Goal: Task Accomplishment & Management: Manage account settings

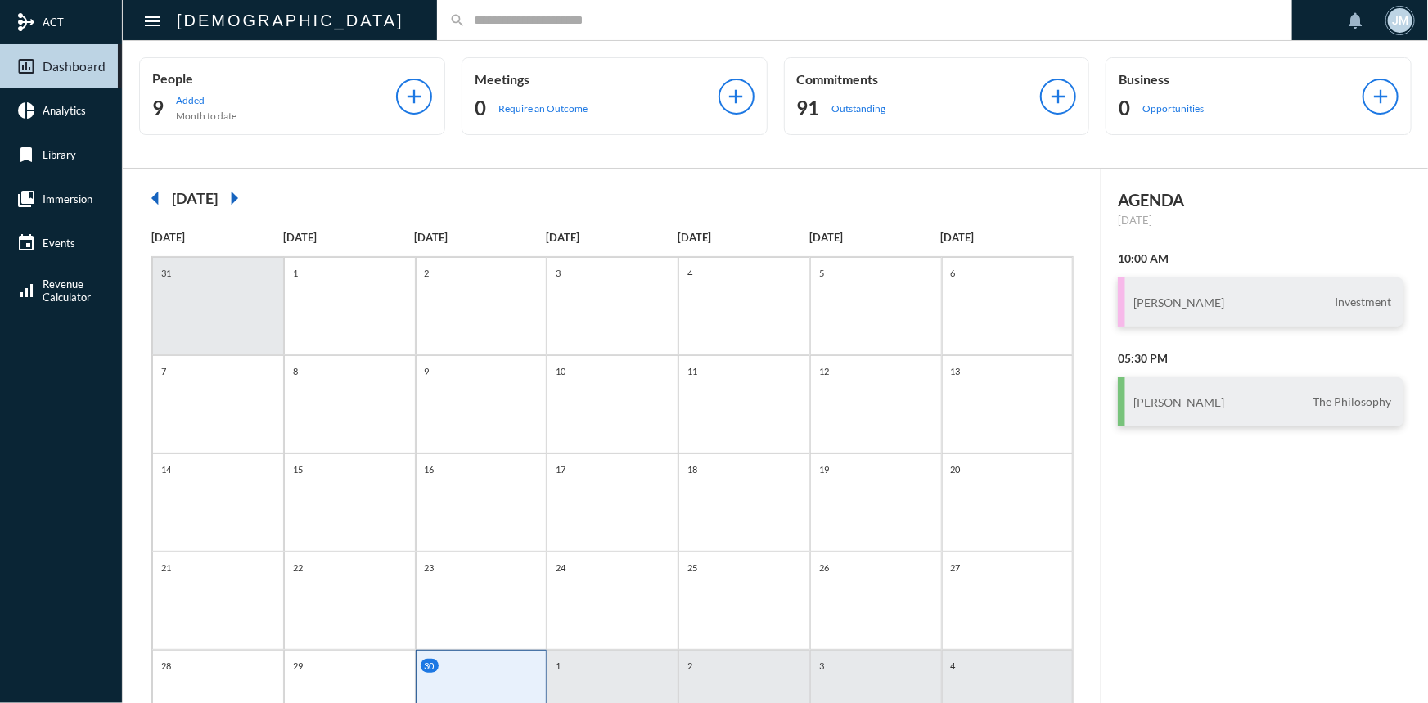
click at [466, 16] on input "text" at bounding box center [873, 20] width 814 height 14
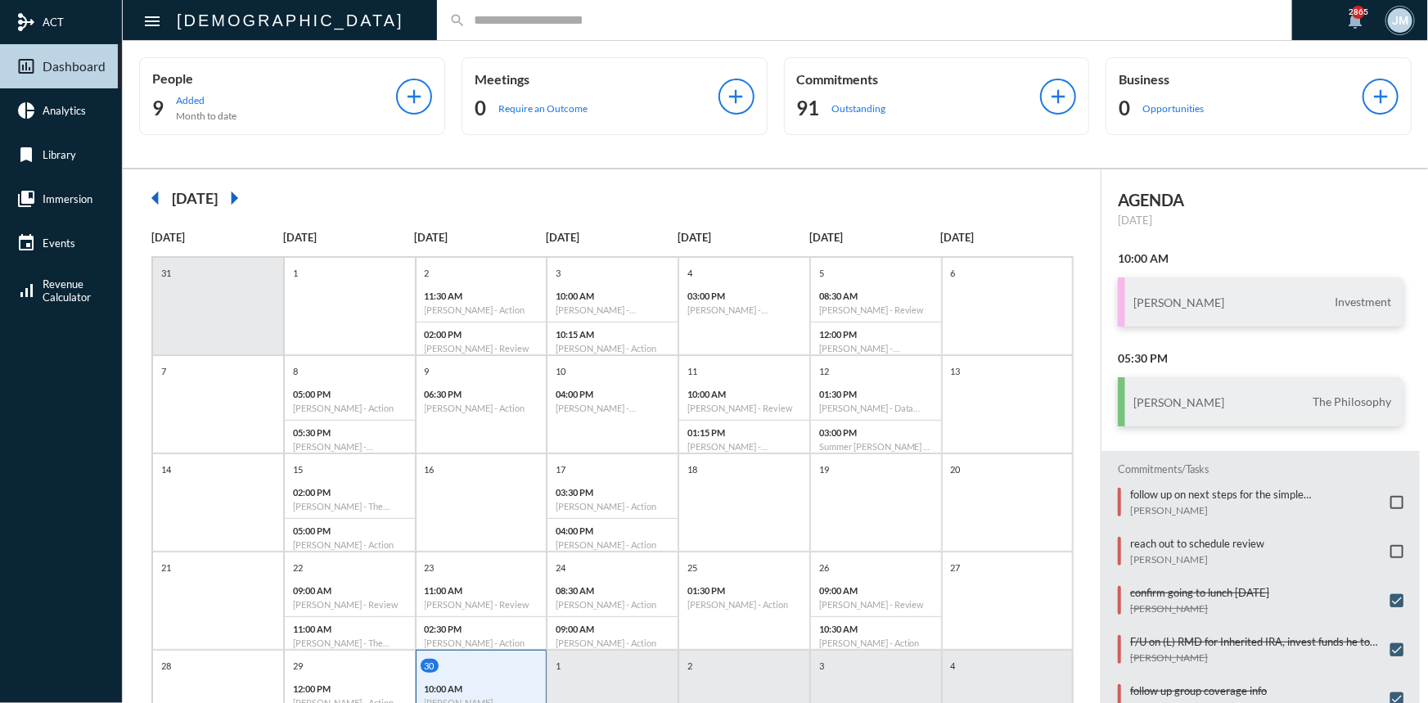
type input "*"
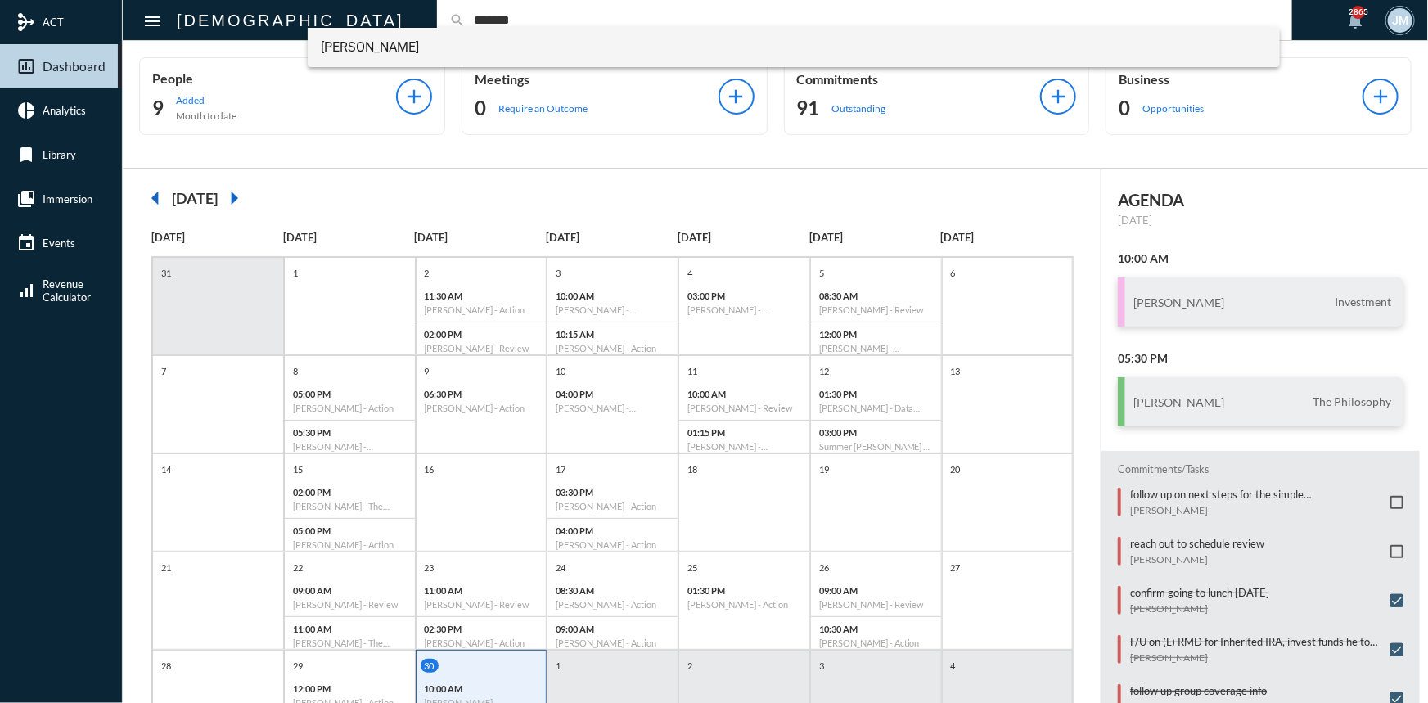
type input "*******"
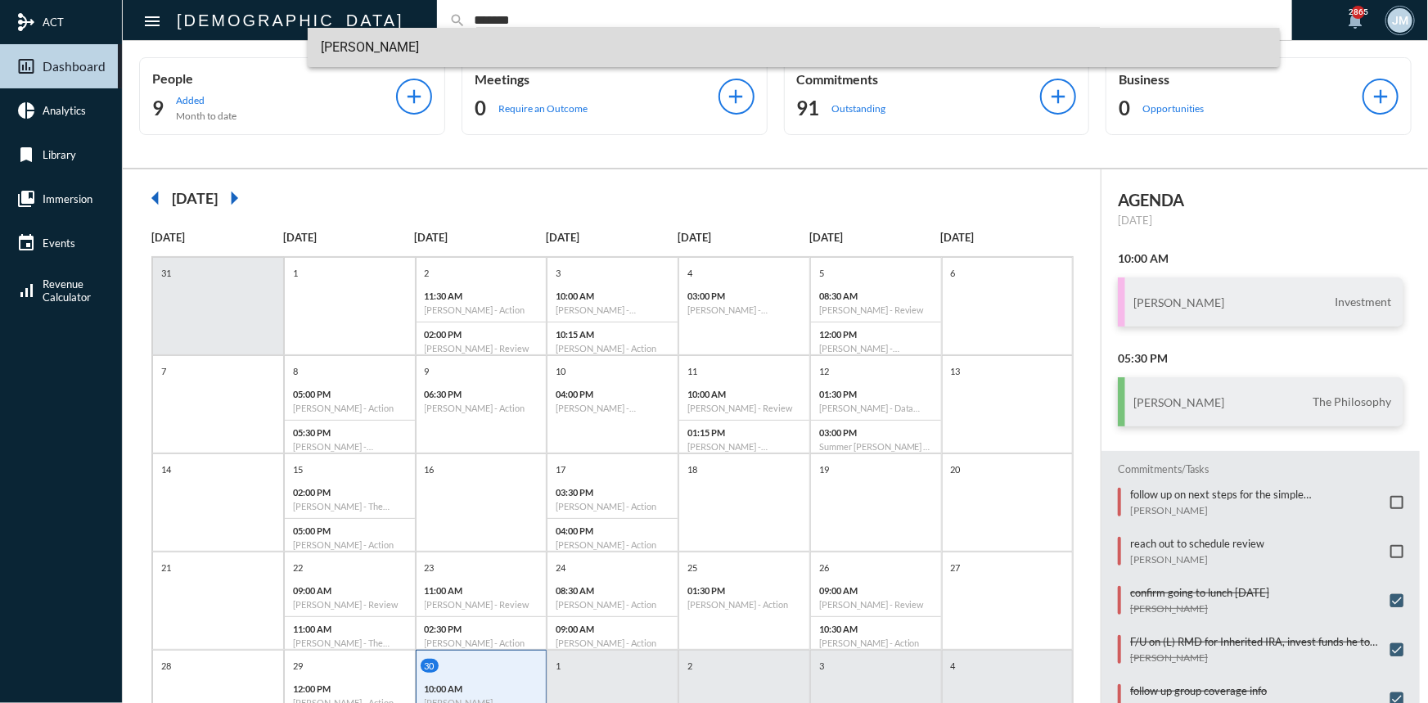
click at [358, 48] on span "Callie Skinner" at bounding box center [794, 47] width 946 height 39
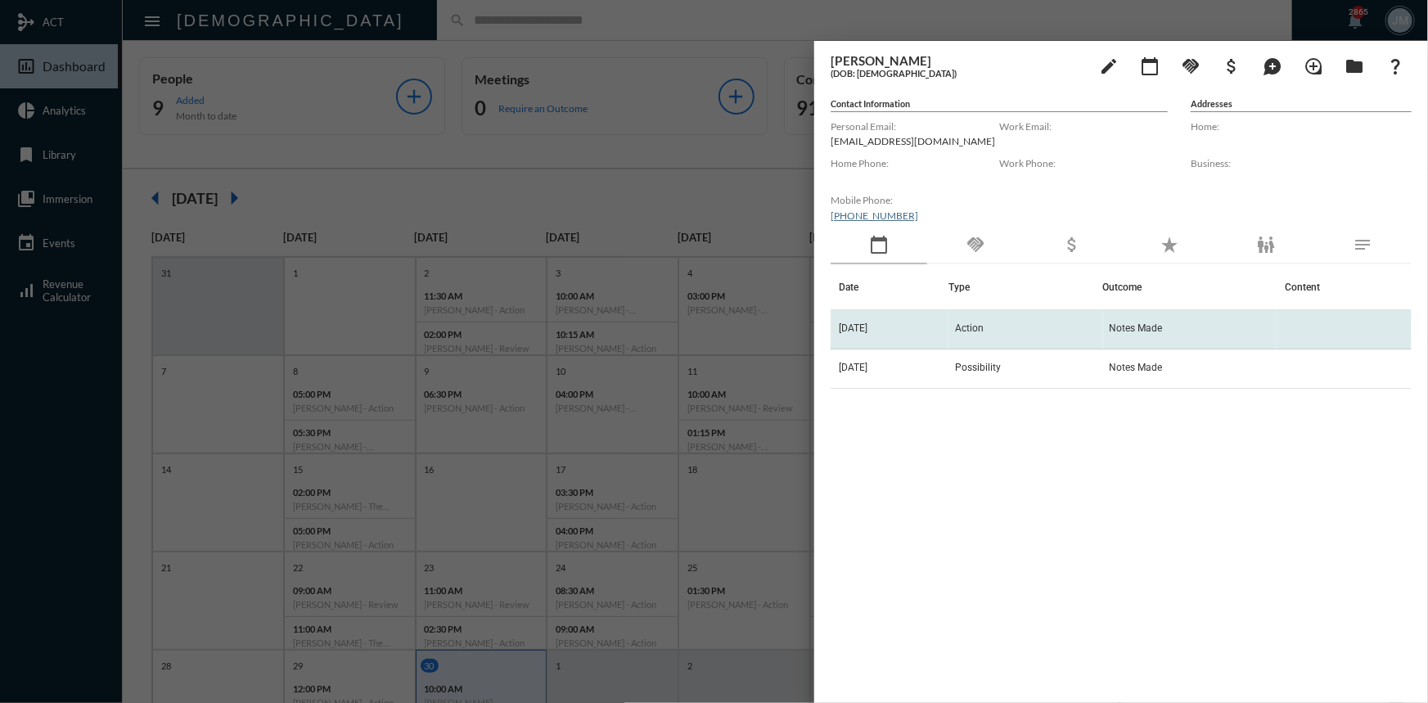
click at [984, 331] on span "Action" at bounding box center [969, 327] width 29 height 11
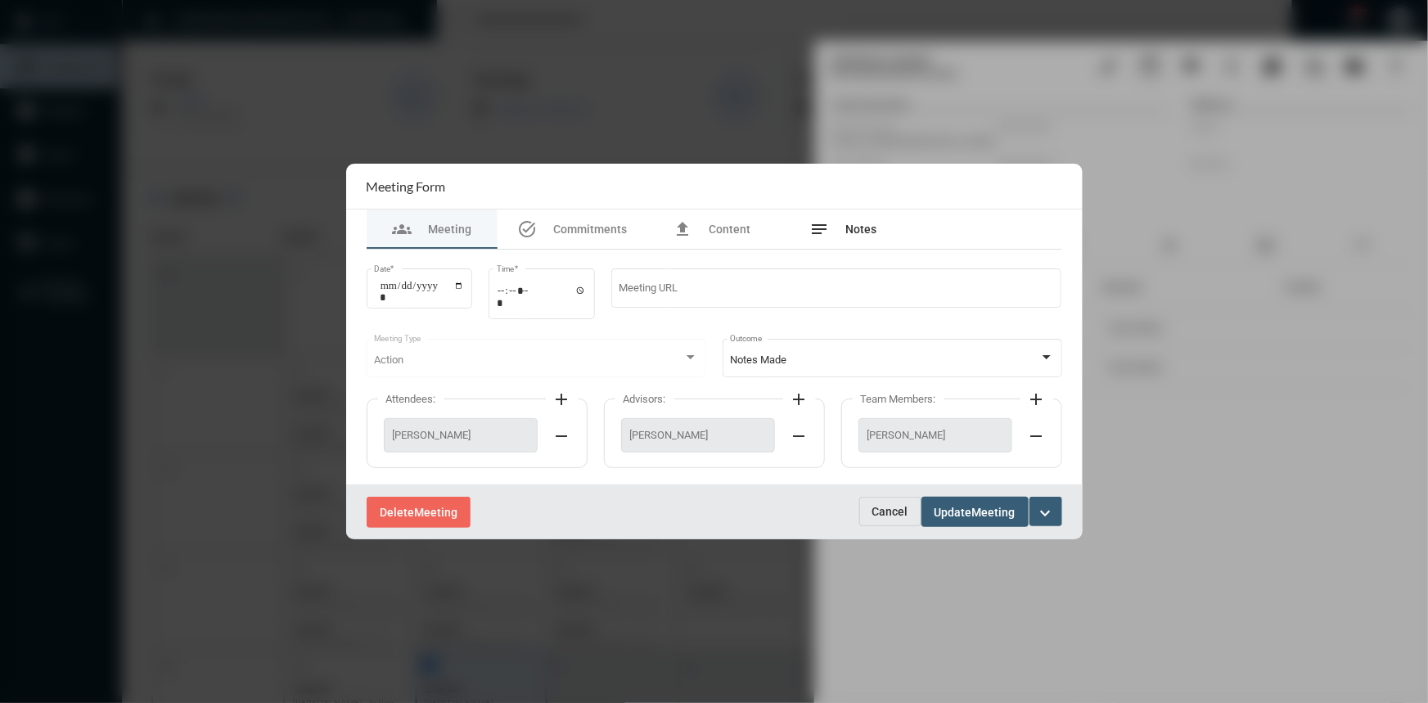
click at [862, 233] on span "Notes" at bounding box center [860, 229] width 31 height 13
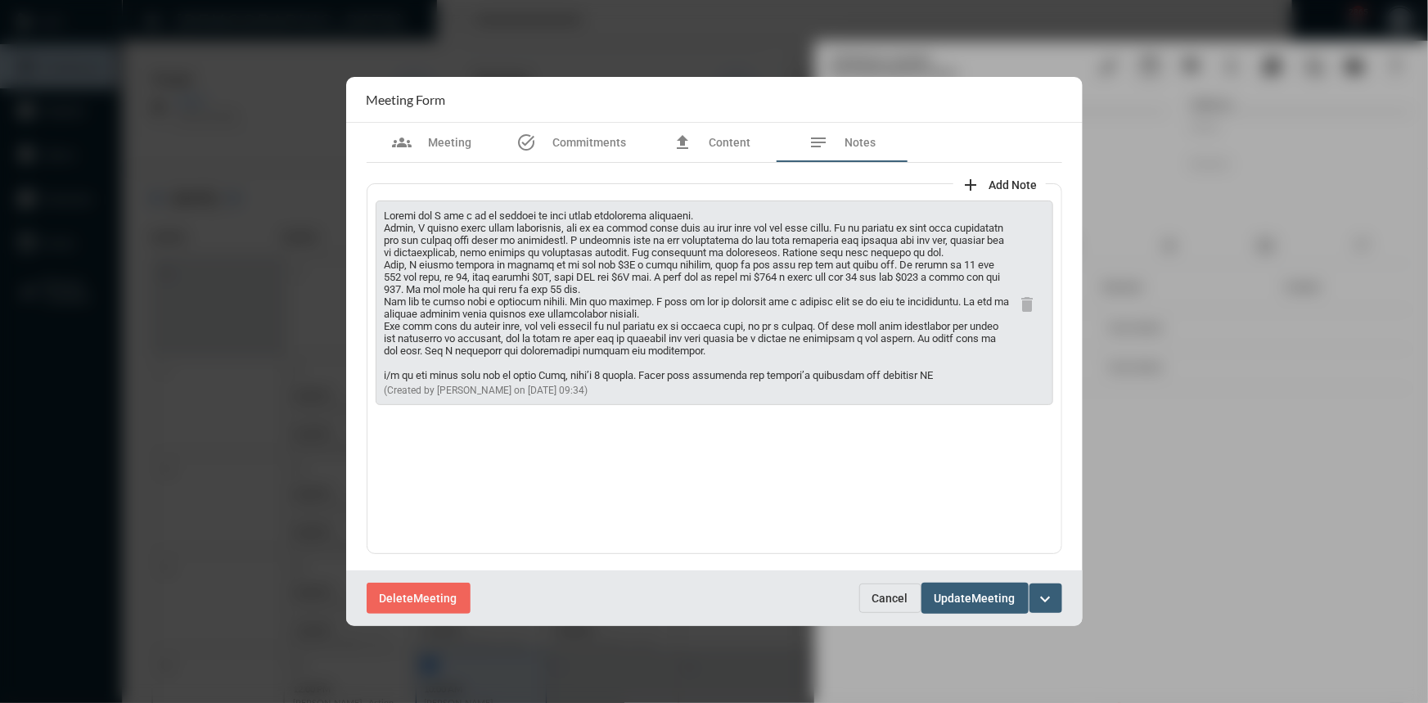
click at [891, 588] on button "Cancel" at bounding box center [890, 597] width 62 height 29
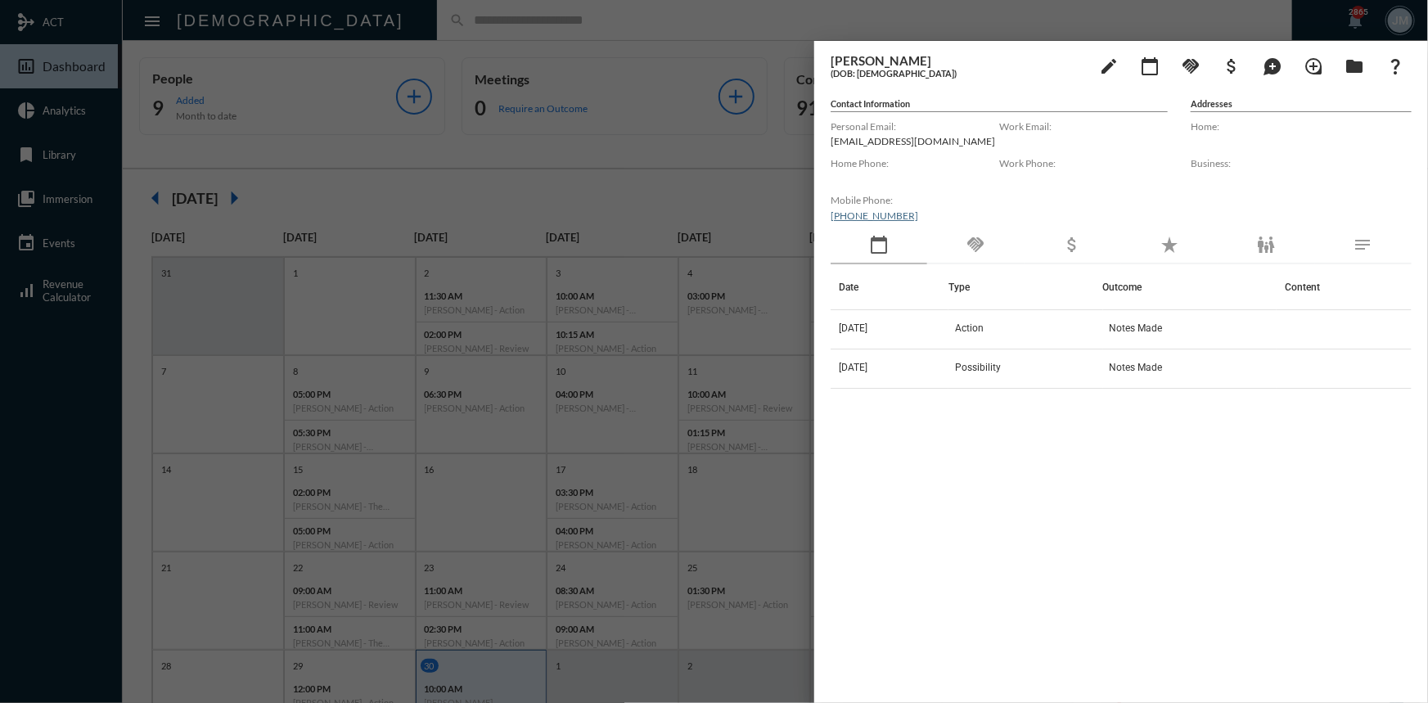
click at [648, 89] on div at bounding box center [714, 351] width 1428 height 703
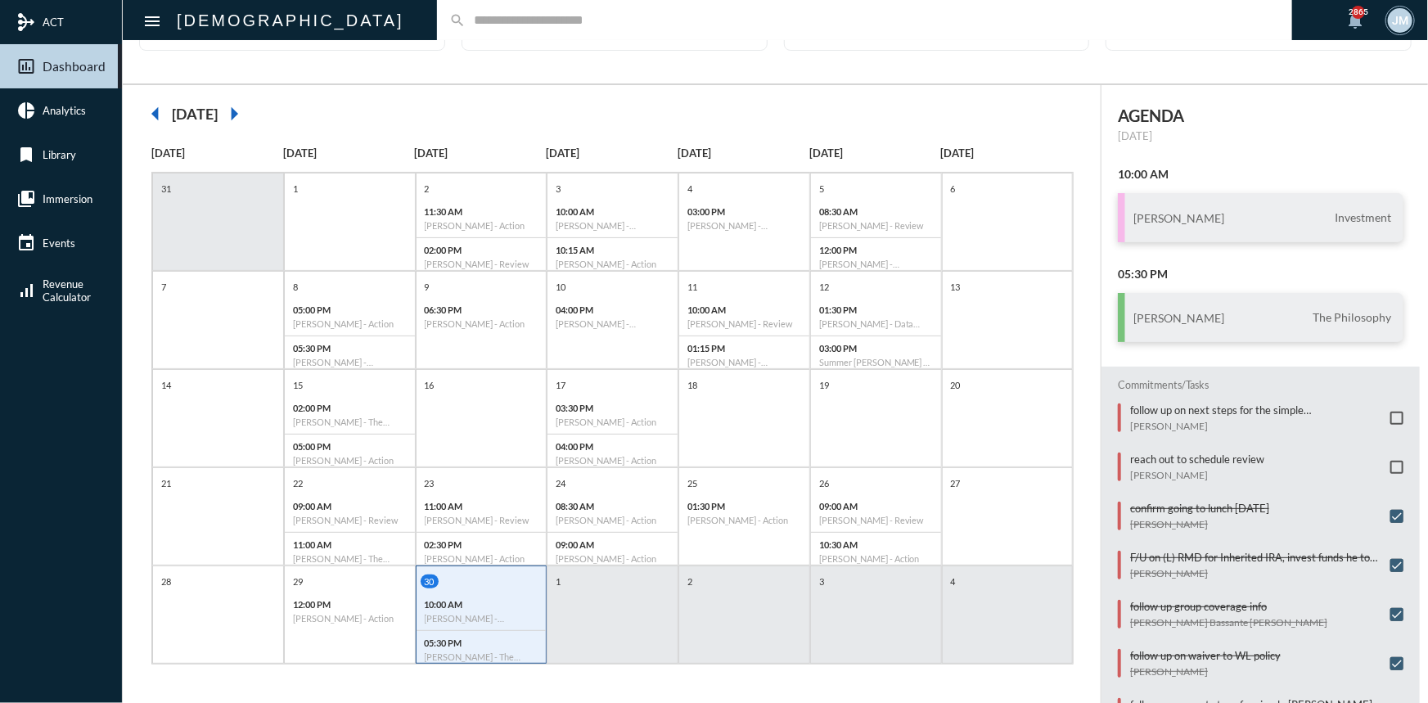
scroll to position [148, 0]
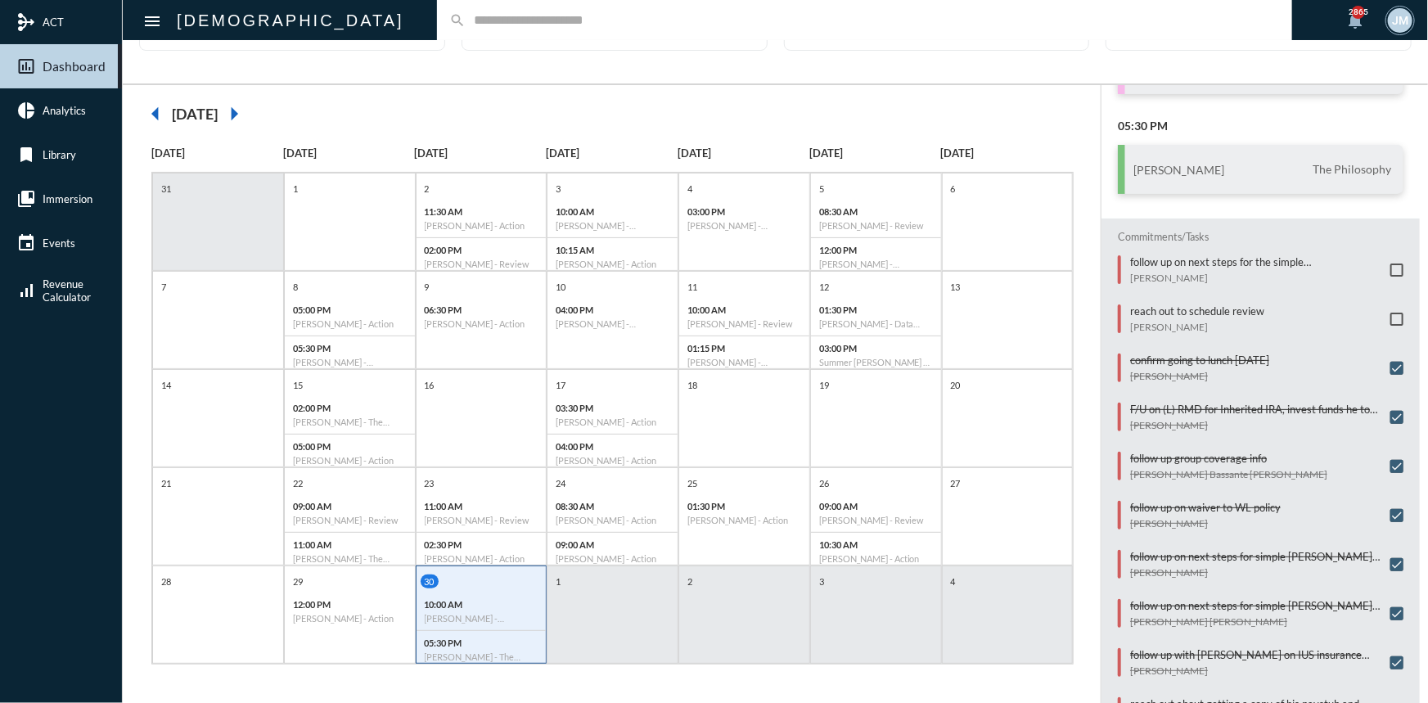
click at [1396, 272] on div "Commitments/Tasks follow up on next steps for the simple Roth provision Philip …" at bounding box center [1260, 551] width 318 height 667
click at [1391, 264] on span at bounding box center [1396, 269] width 13 height 13
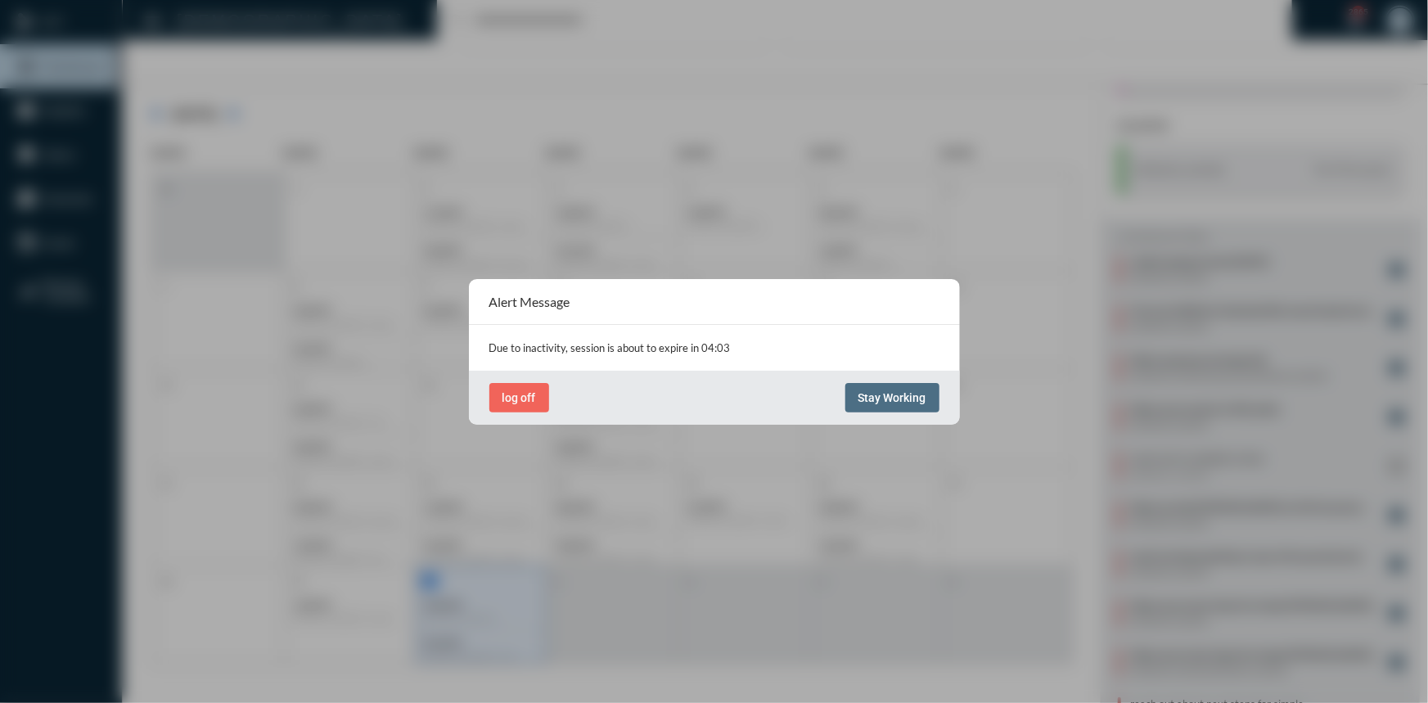
click at [869, 394] on span "Stay Working" at bounding box center [892, 397] width 68 height 13
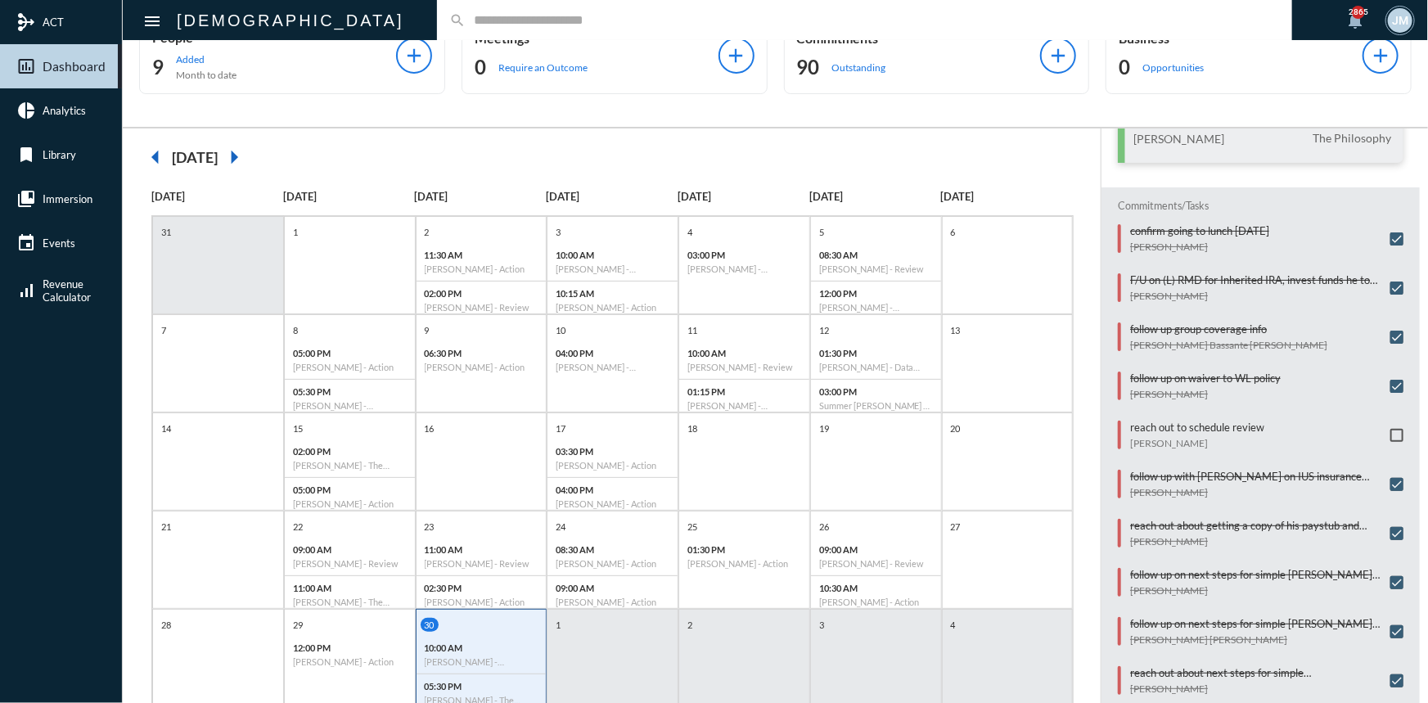
scroll to position [0, 0]
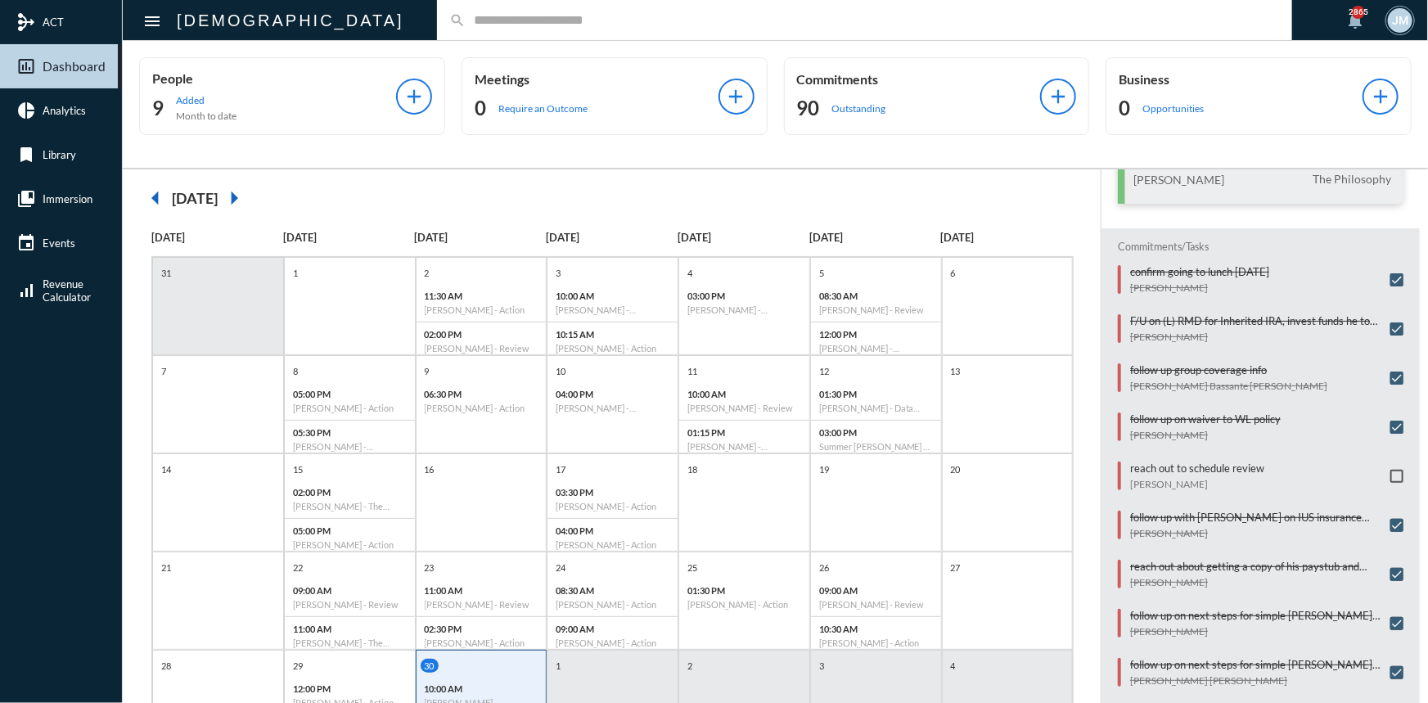
click at [466, 20] on input "text" at bounding box center [873, 20] width 814 height 14
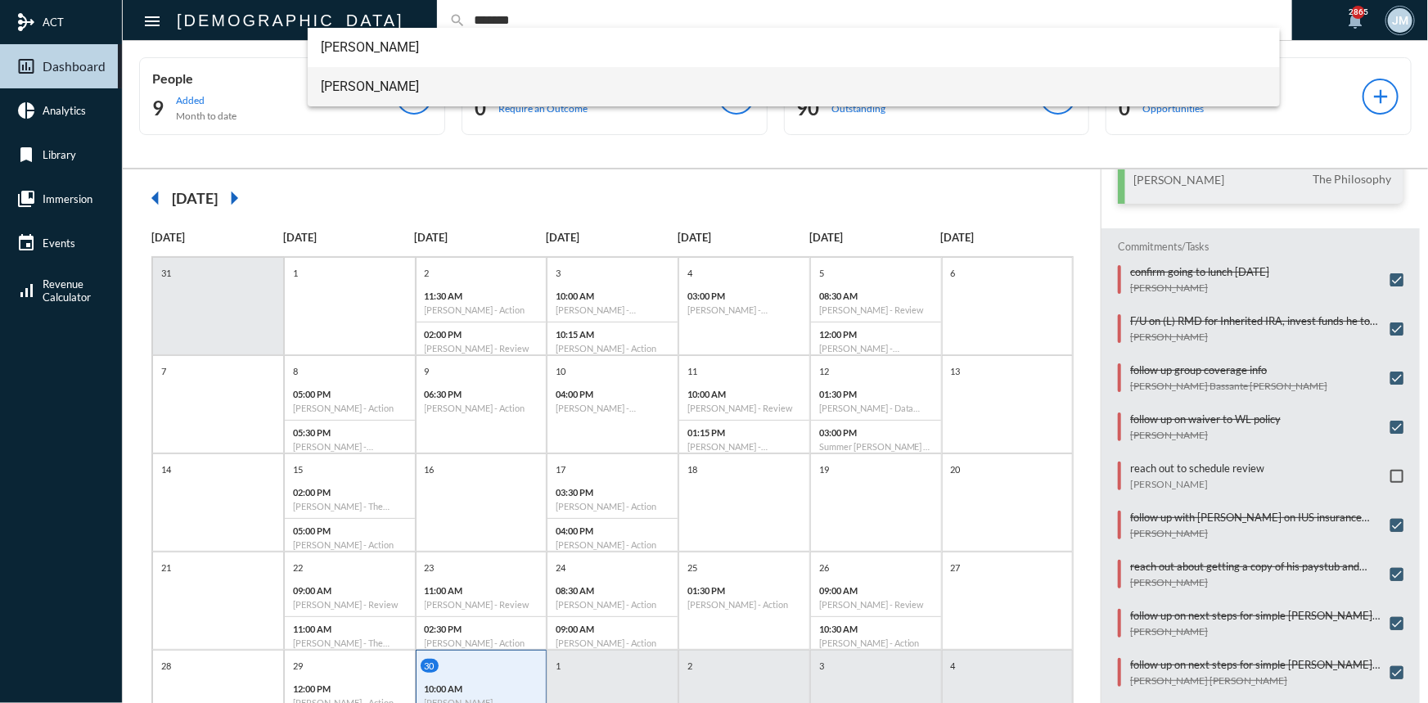
type input "*******"
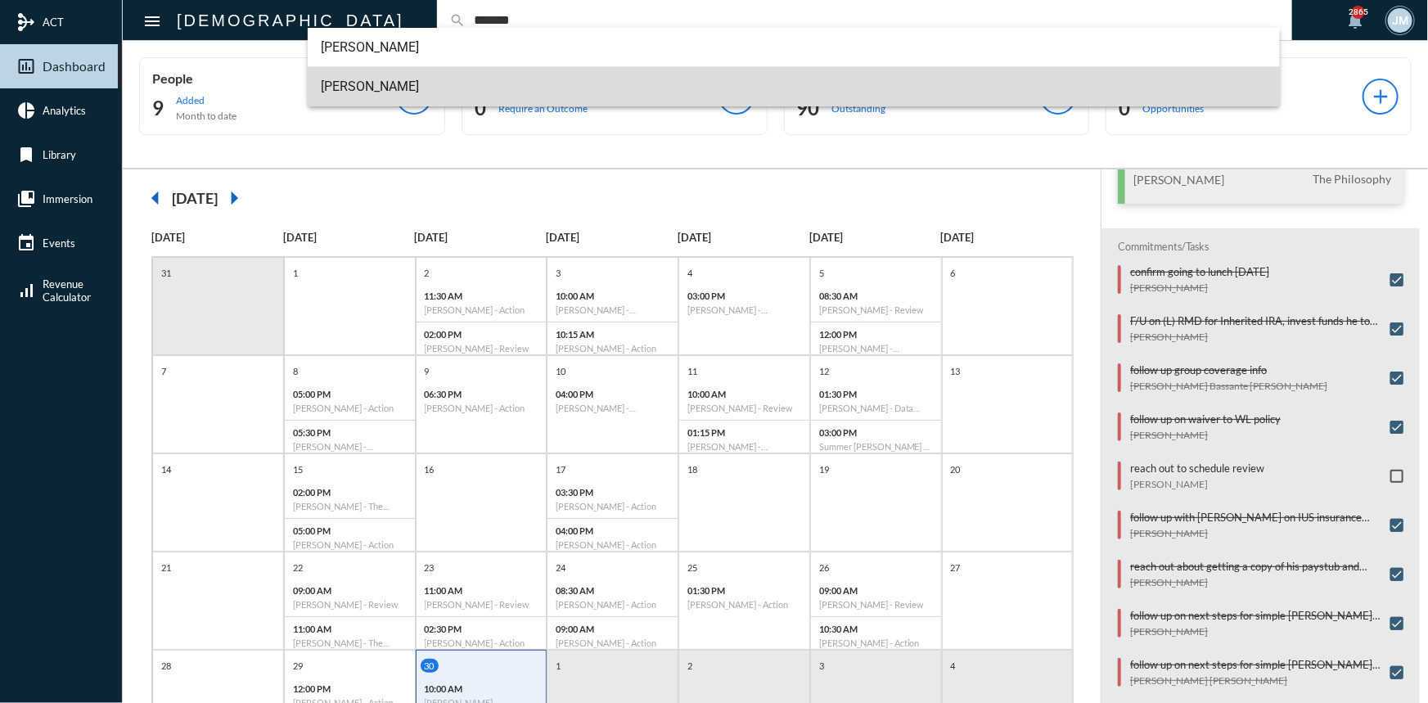
click at [354, 82] on span "Hunter Lambert" at bounding box center [794, 86] width 946 height 39
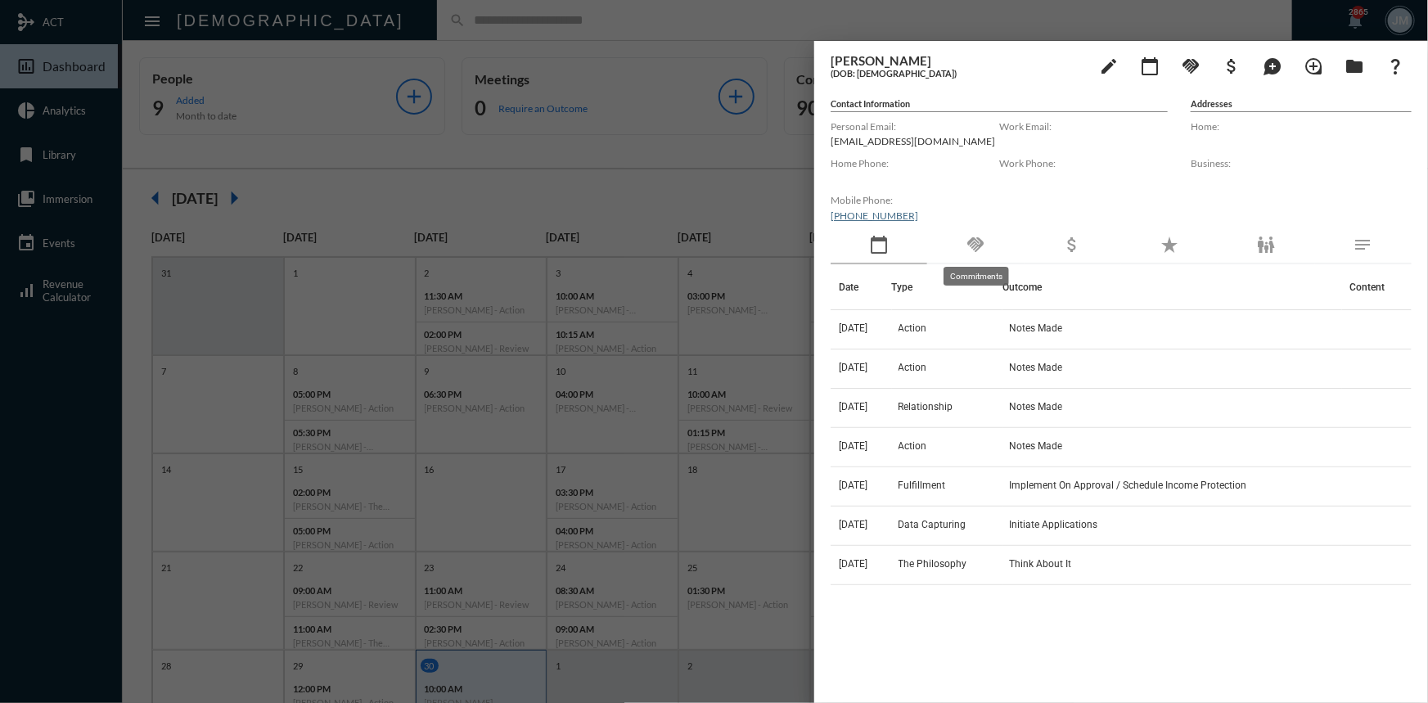
click at [970, 241] on mat-icon "handshake" at bounding box center [976, 245] width 20 height 20
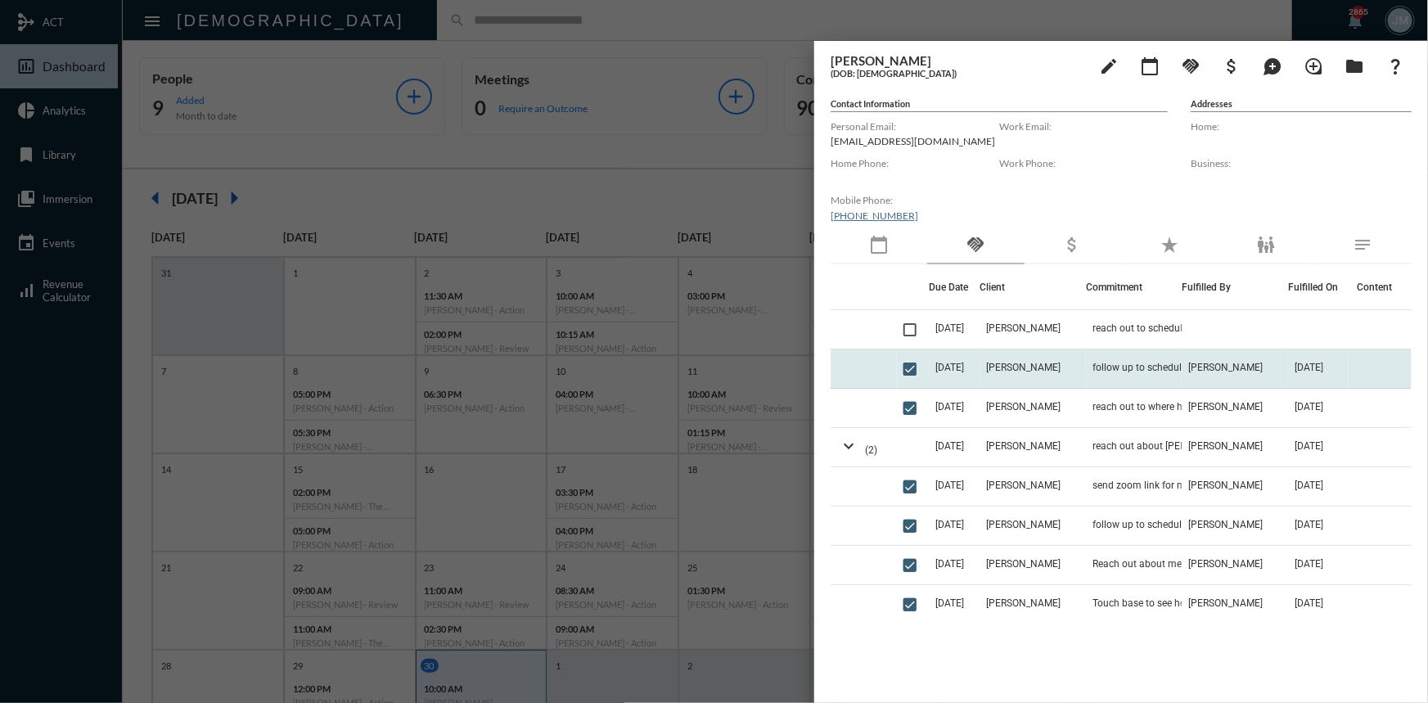
click at [963, 370] on span "9/18/25" at bounding box center [949, 367] width 29 height 11
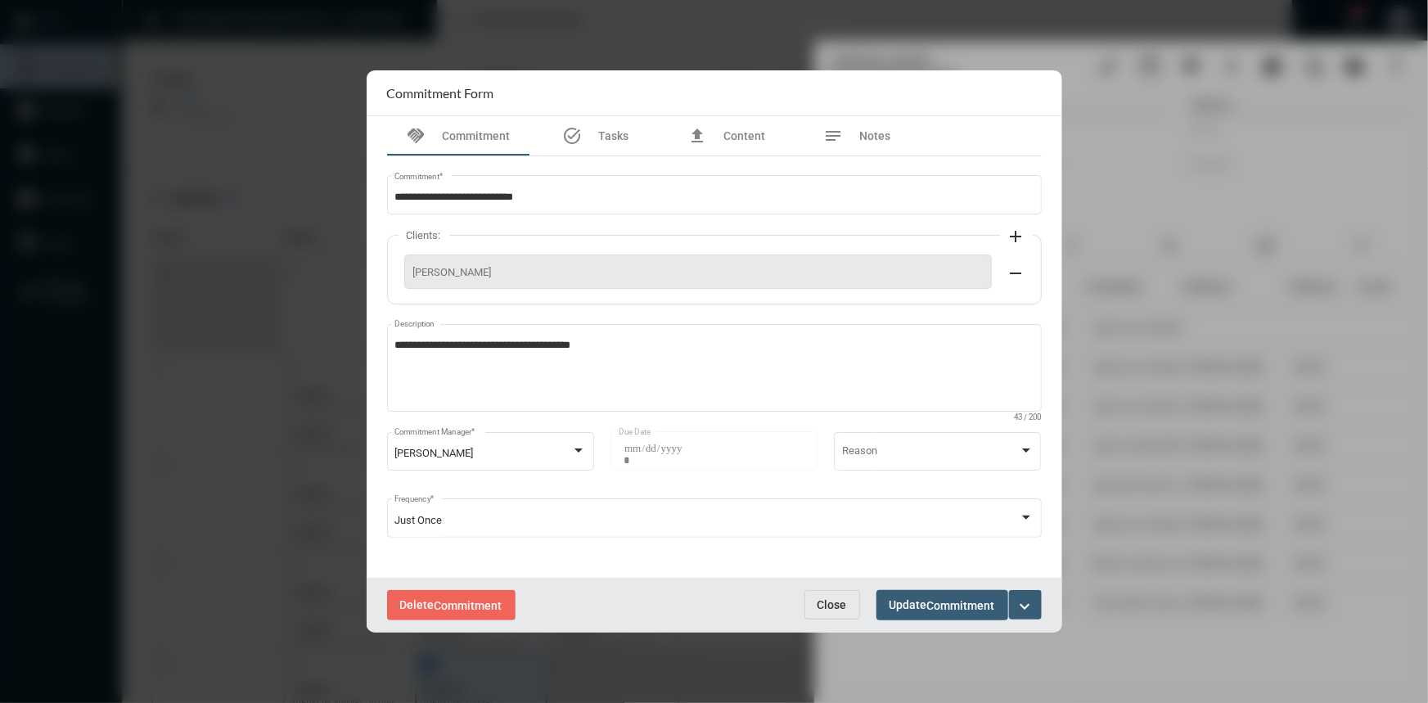
click at [809, 598] on button "Close" at bounding box center [832, 604] width 56 height 29
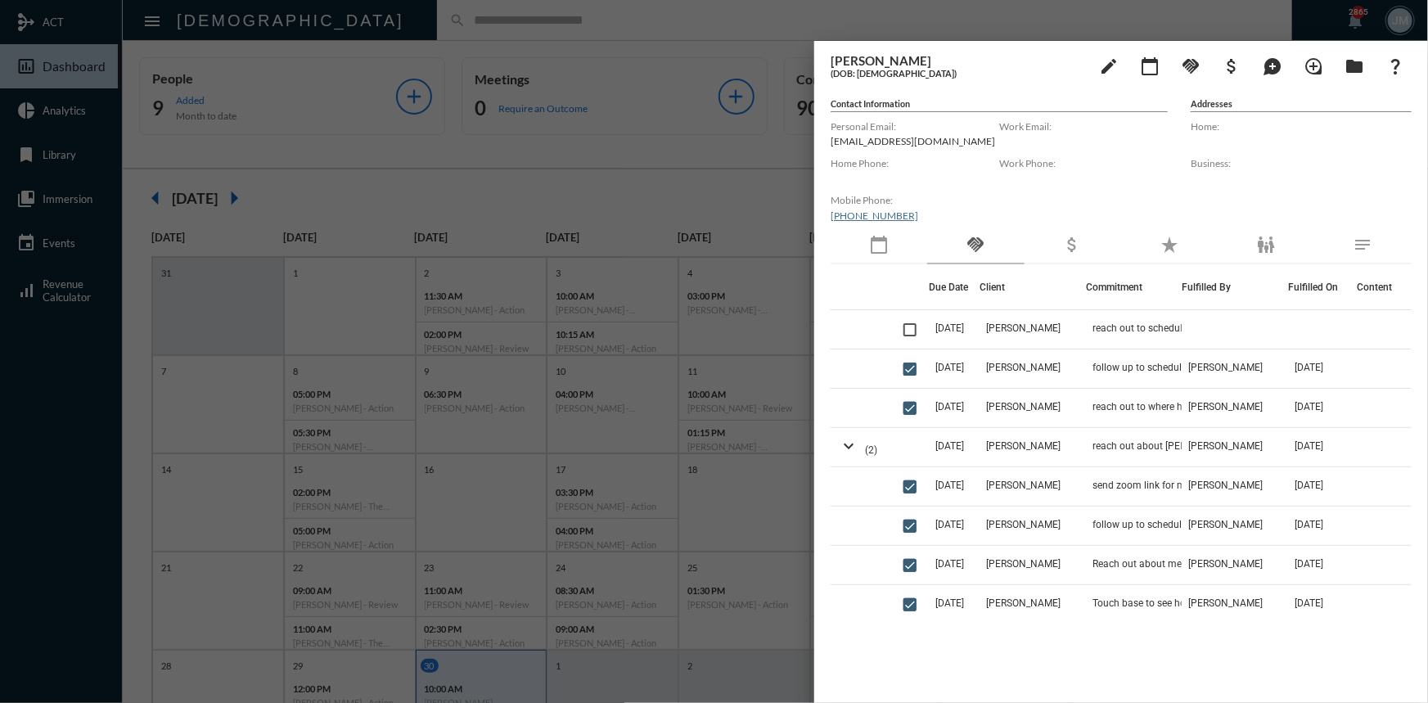
click at [687, 163] on div at bounding box center [714, 351] width 1428 height 703
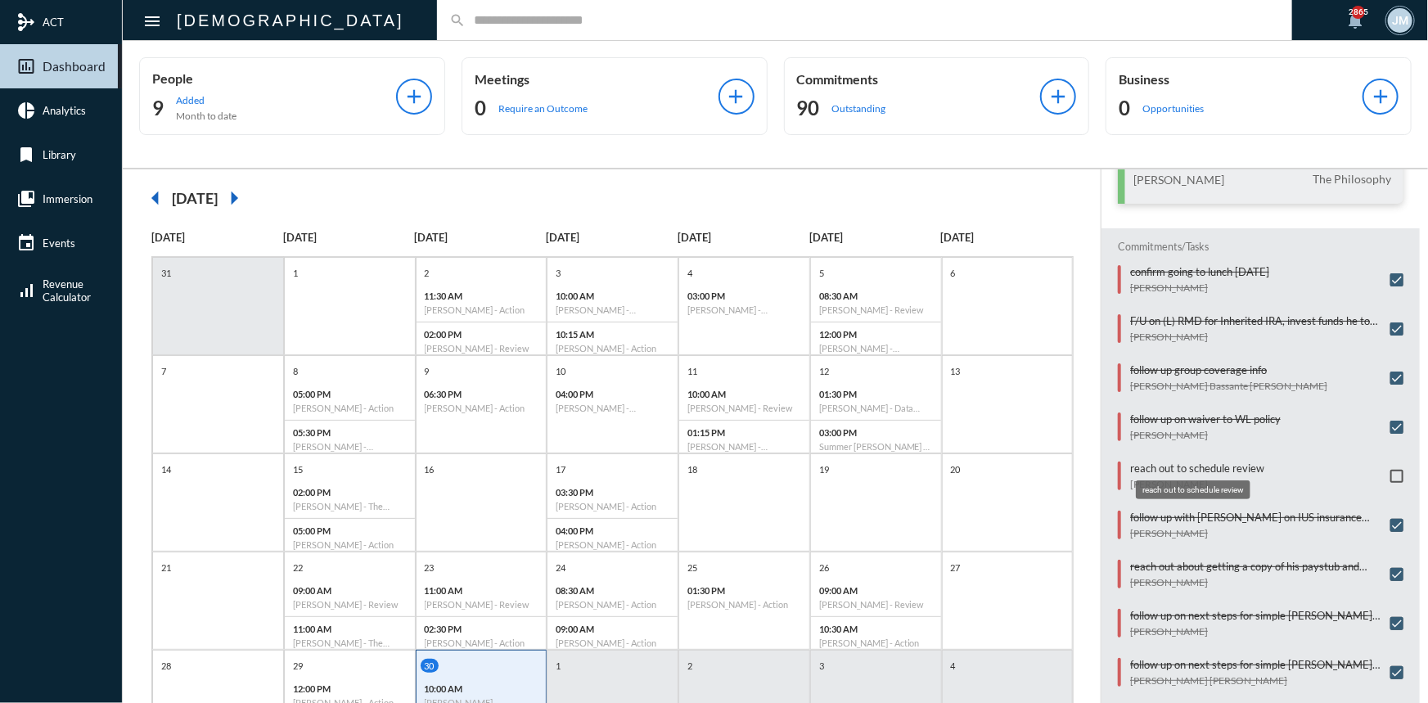
click at [1162, 466] on p "reach out to schedule review" at bounding box center [1197, 467] width 134 height 13
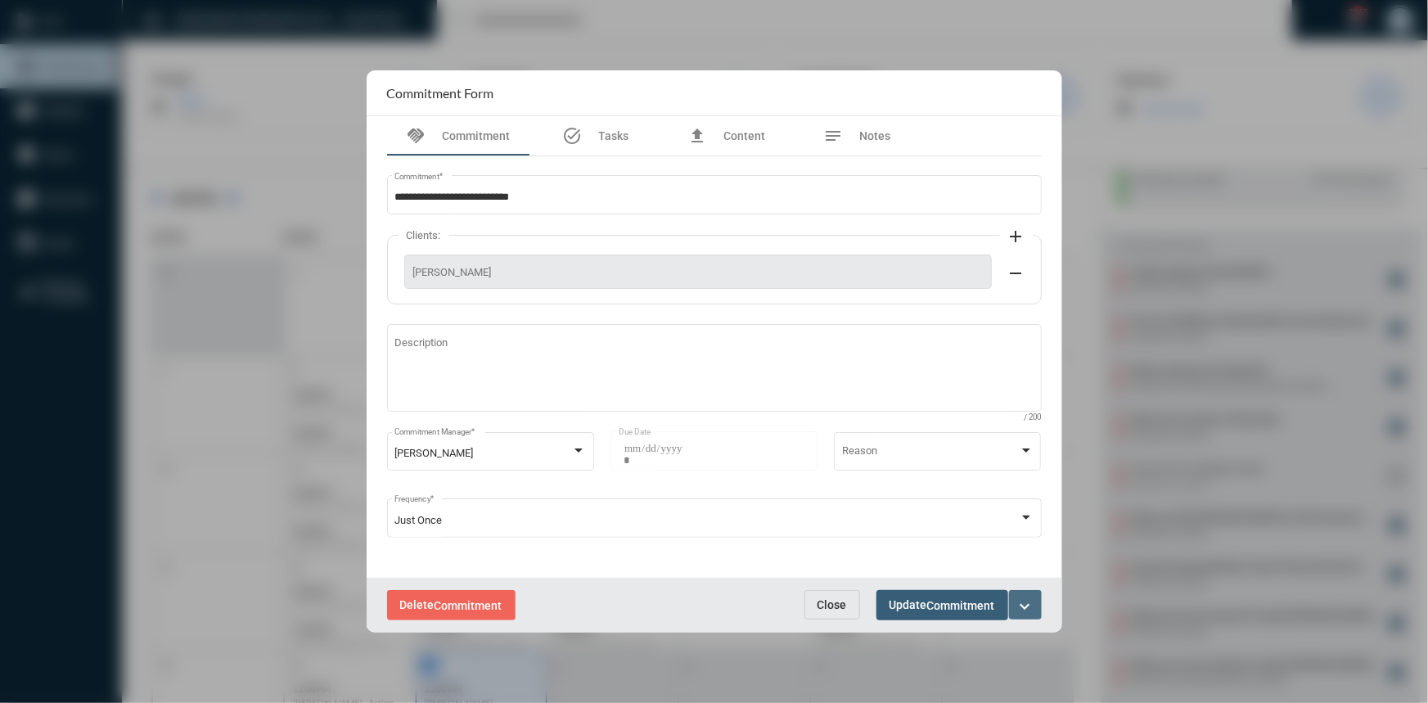
click at [1033, 610] on mat-icon "expand_more" at bounding box center [1025, 607] width 20 height 20
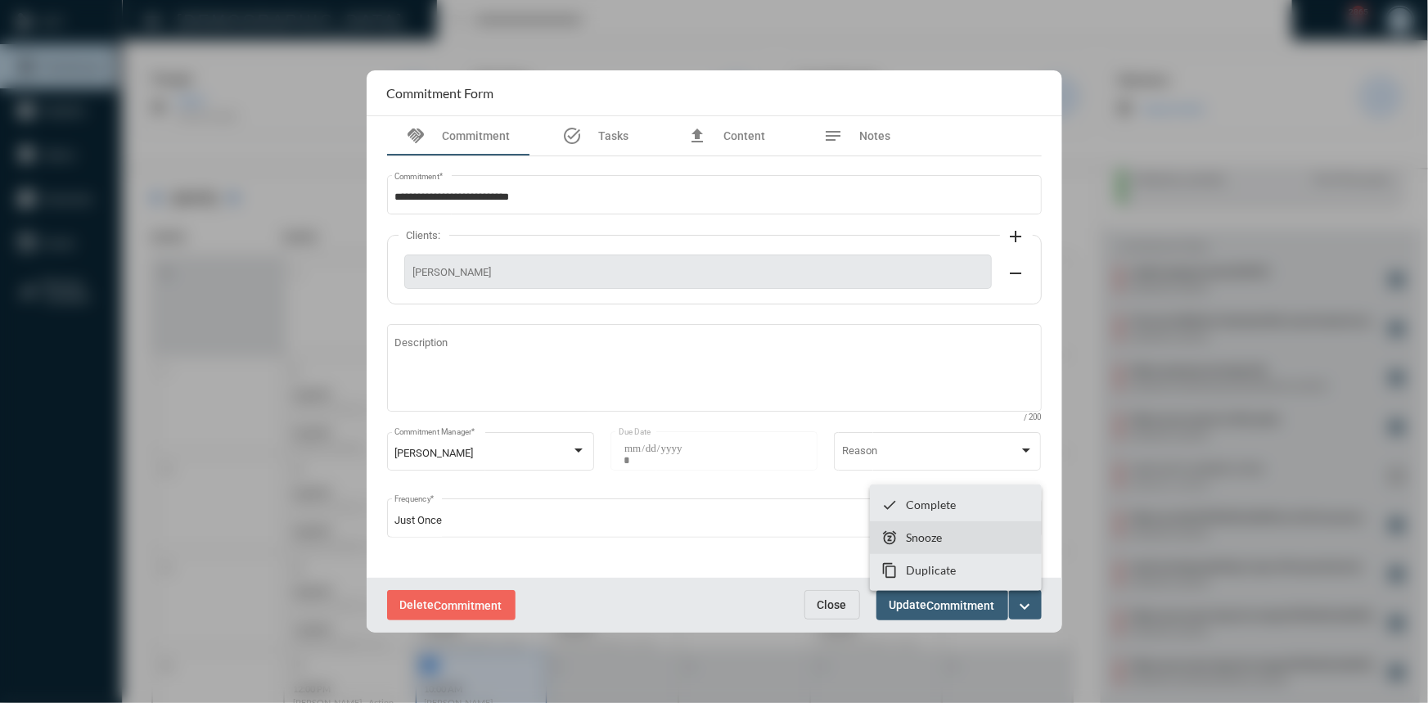
click at [934, 532] on p "Snooze" at bounding box center [924, 537] width 36 height 14
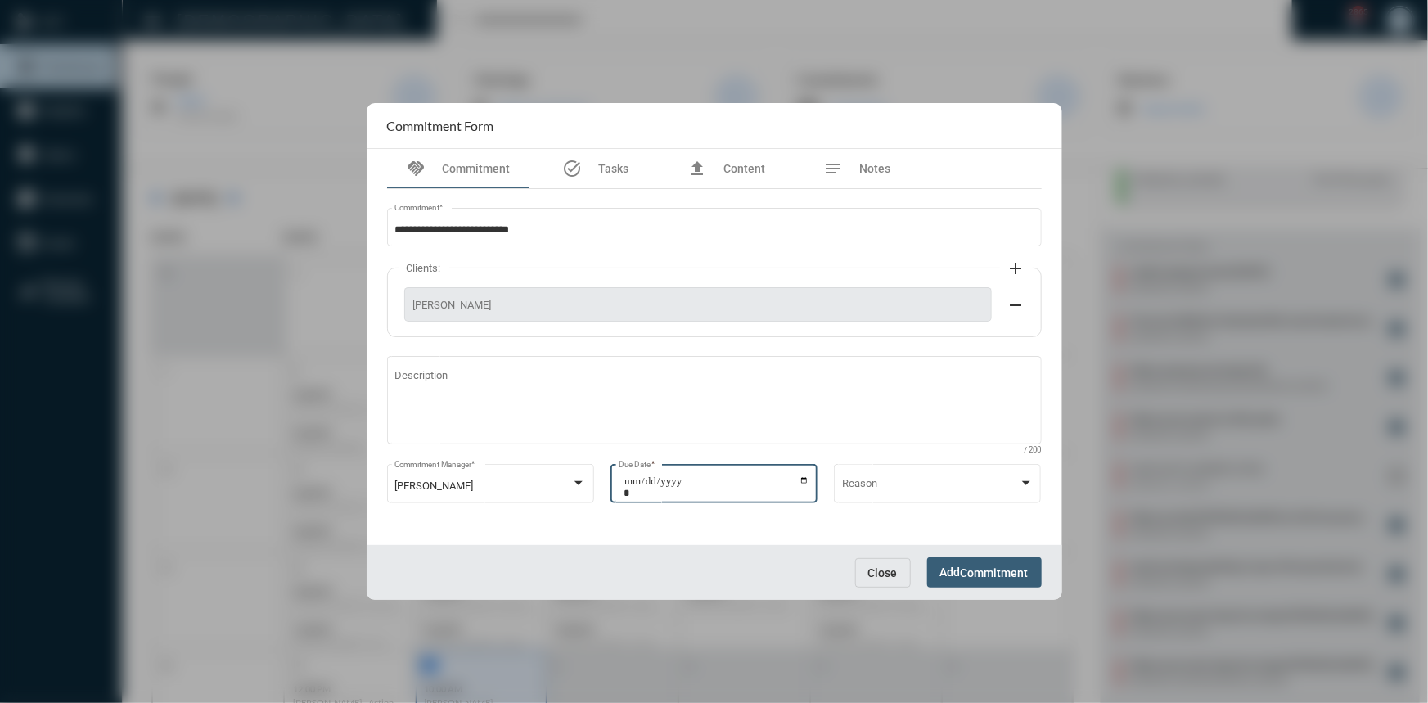
click at [804, 484] on input "**********" at bounding box center [717, 486] width 186 height 23
type input "**********"
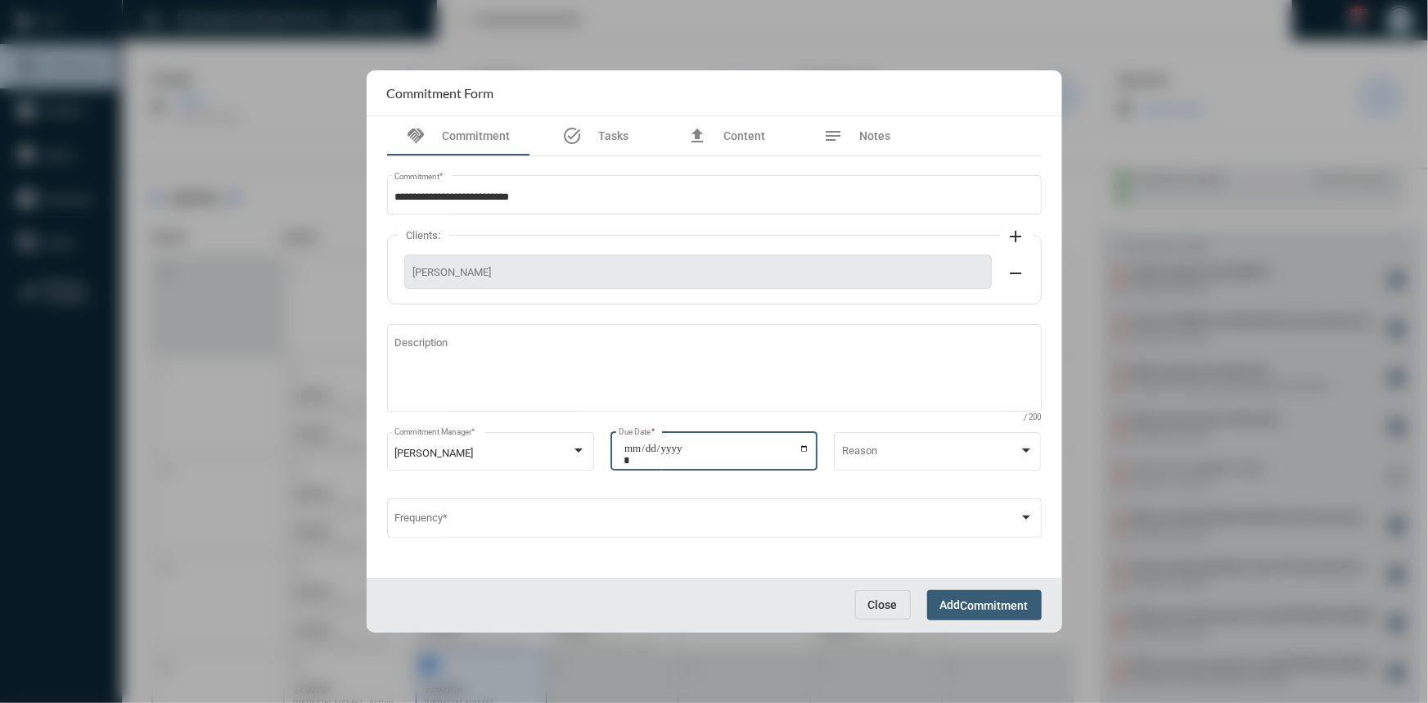
click at [966, 599] on span "Commitment" at bounding box center [995, 605] width 68 height 13
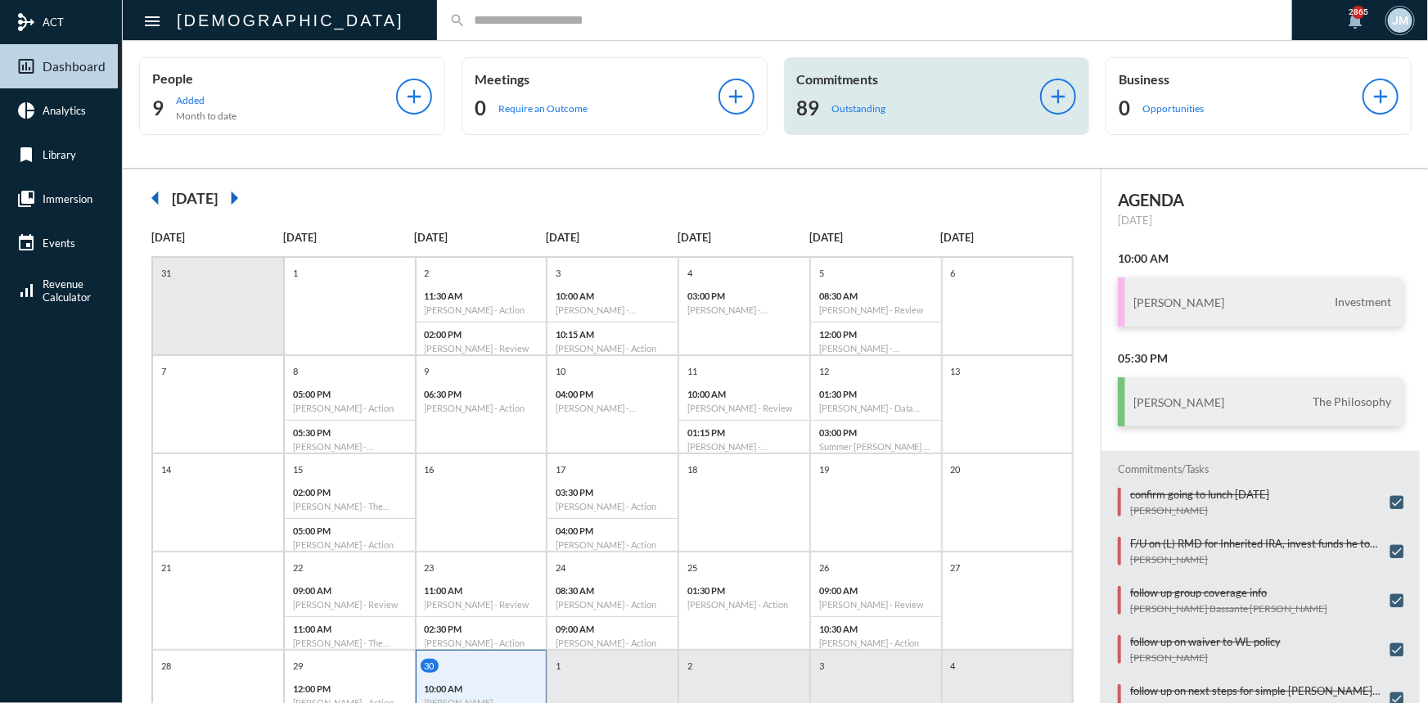
click at [844, 82] on p "Commitments" at bounding box center [919, 79] width 244 height 16
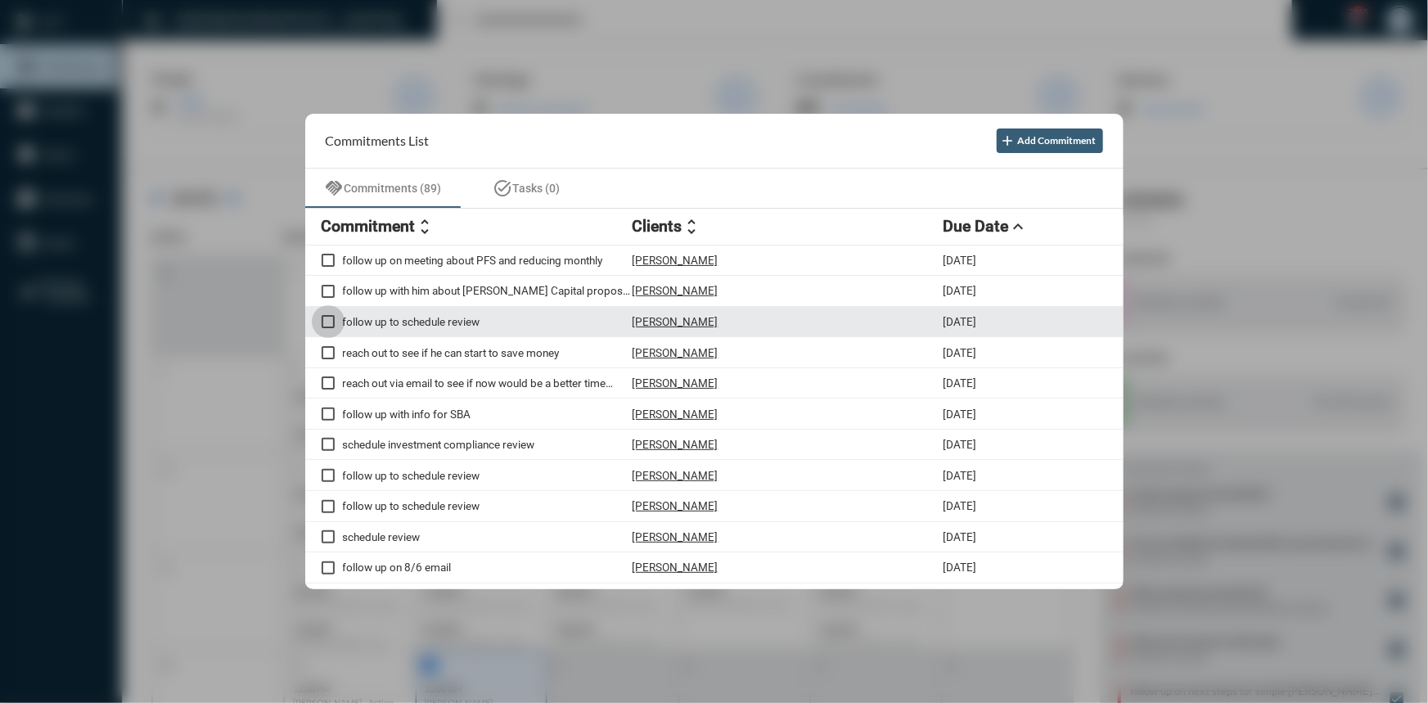
click at [326, 327] on span at bounding box center [328, 321] width 13 height 13
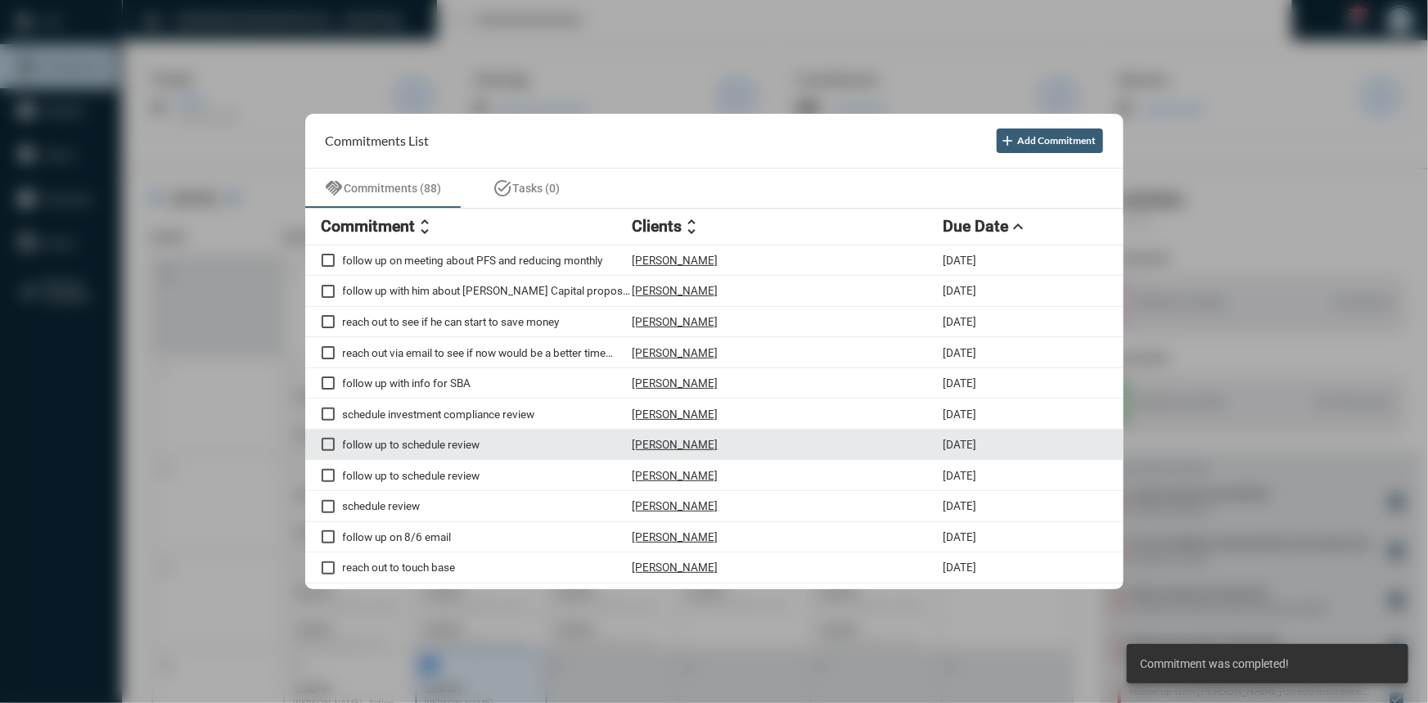
click at [462, 443] on p "follow up to schedule review" at bounding box center [488, 444] width 290 height 13
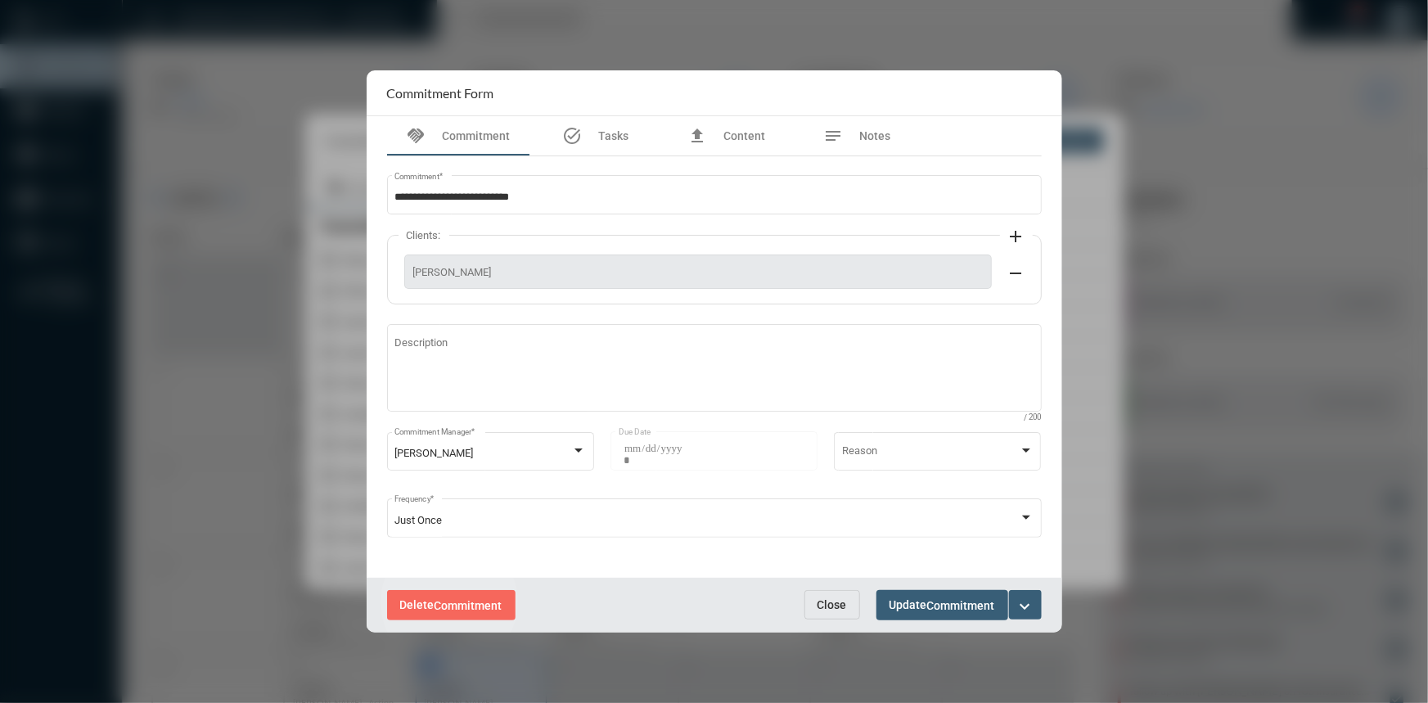
click at [449, 602] on span "Commitment" at bounding box center [468, 605] width 68 height 13
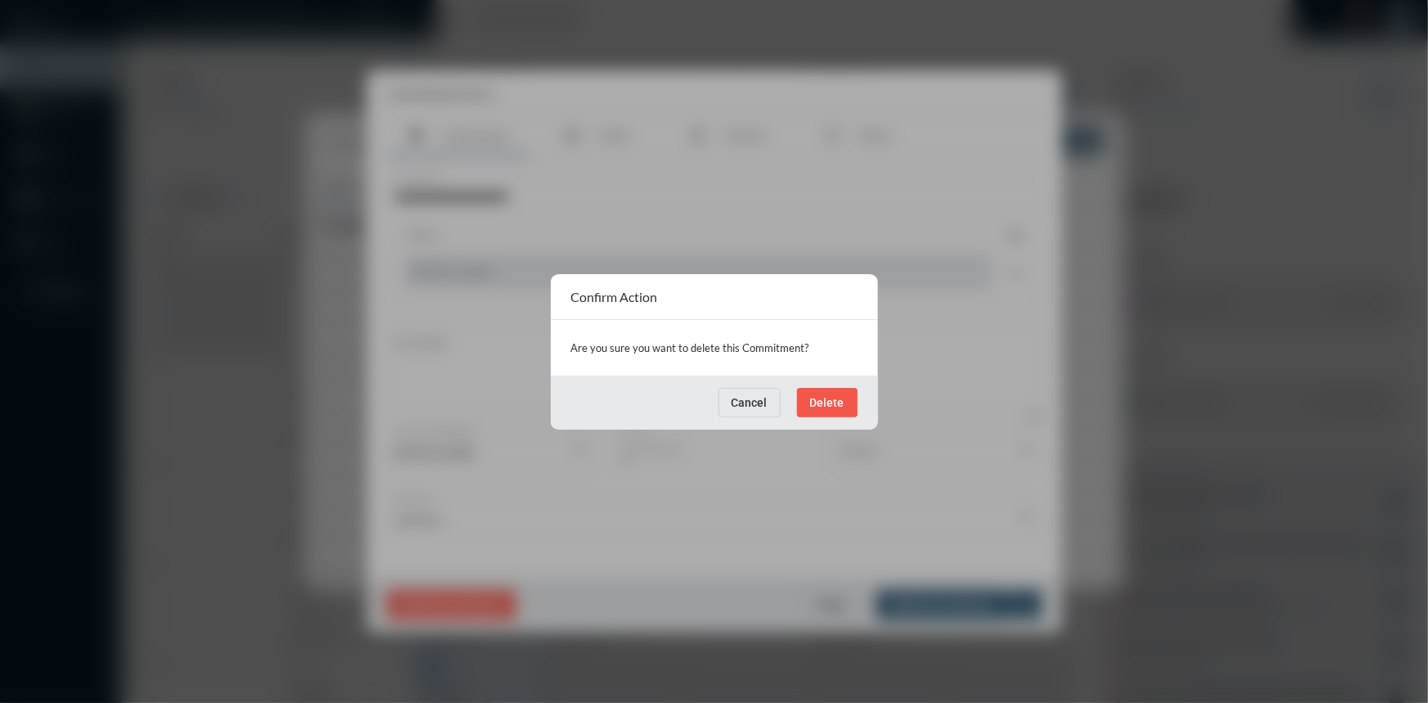
click at [823, 403] on span "Delete" at bounding box center [827, 402] width 34 height 13
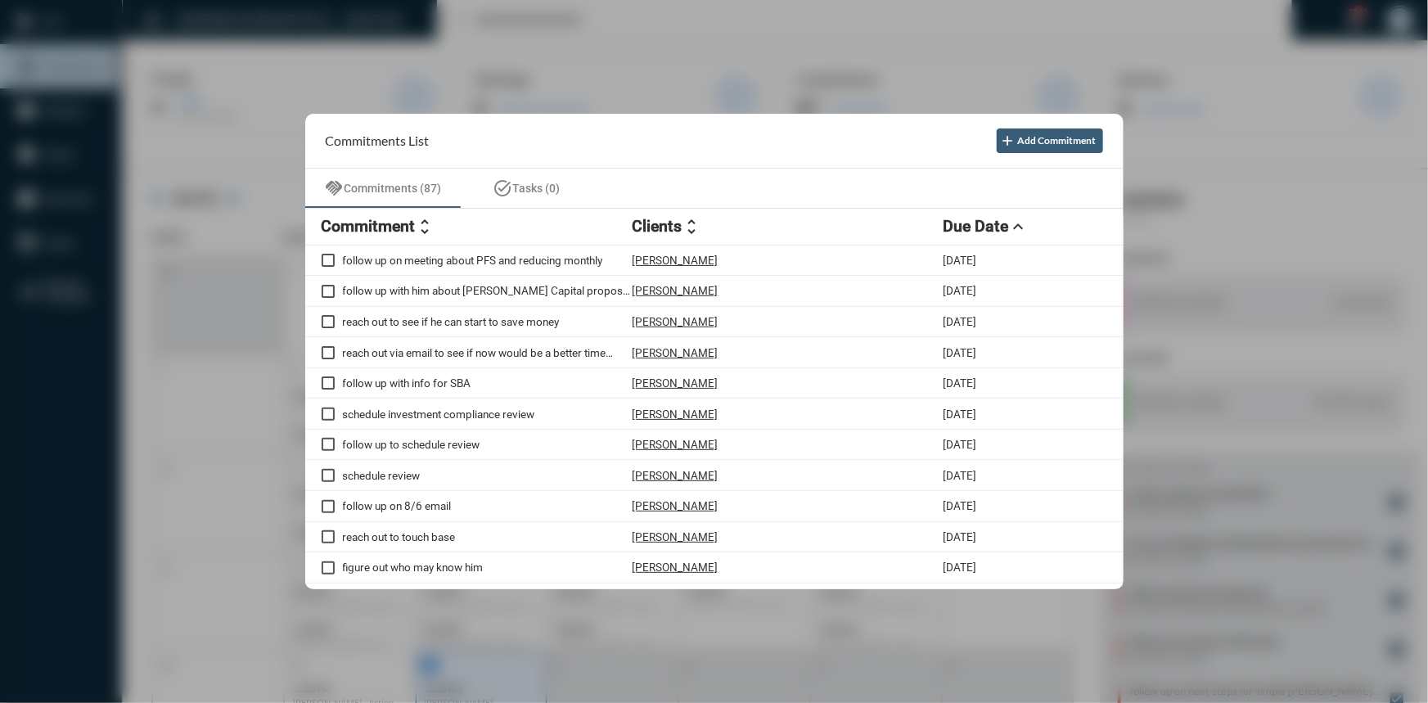
click at [493, 43] on div at bounding box center [714, 351] width 1428 height 703
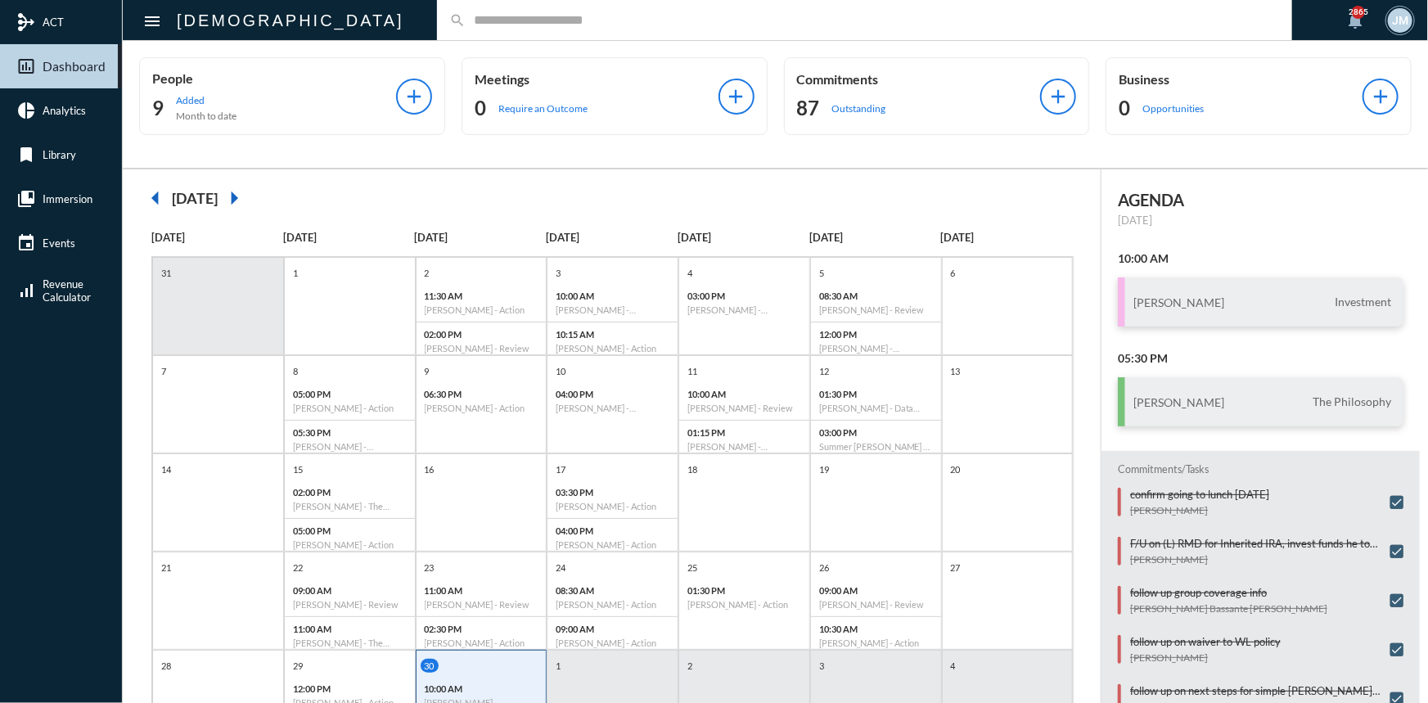
scroll to position [297, 0]
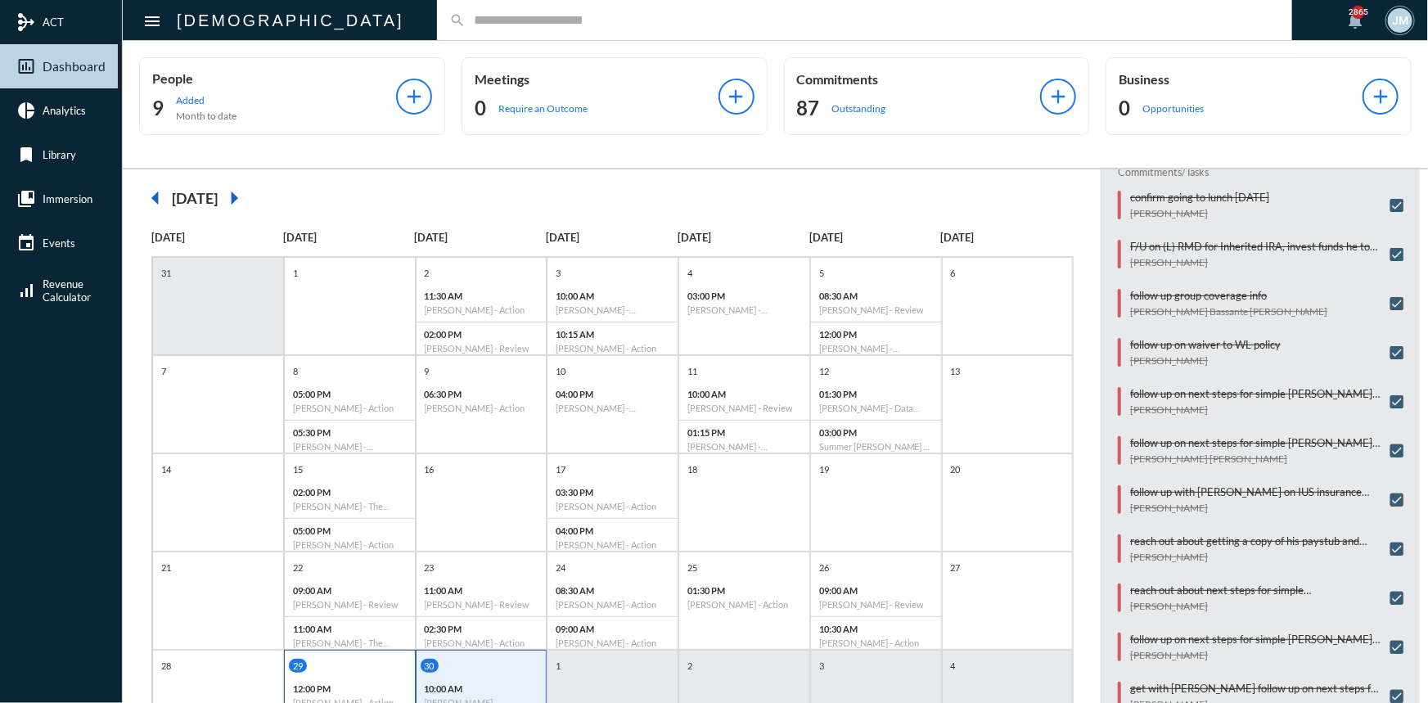
click at [338, 671] on div "29" at bounding box center [352, 666] width 126 height 14
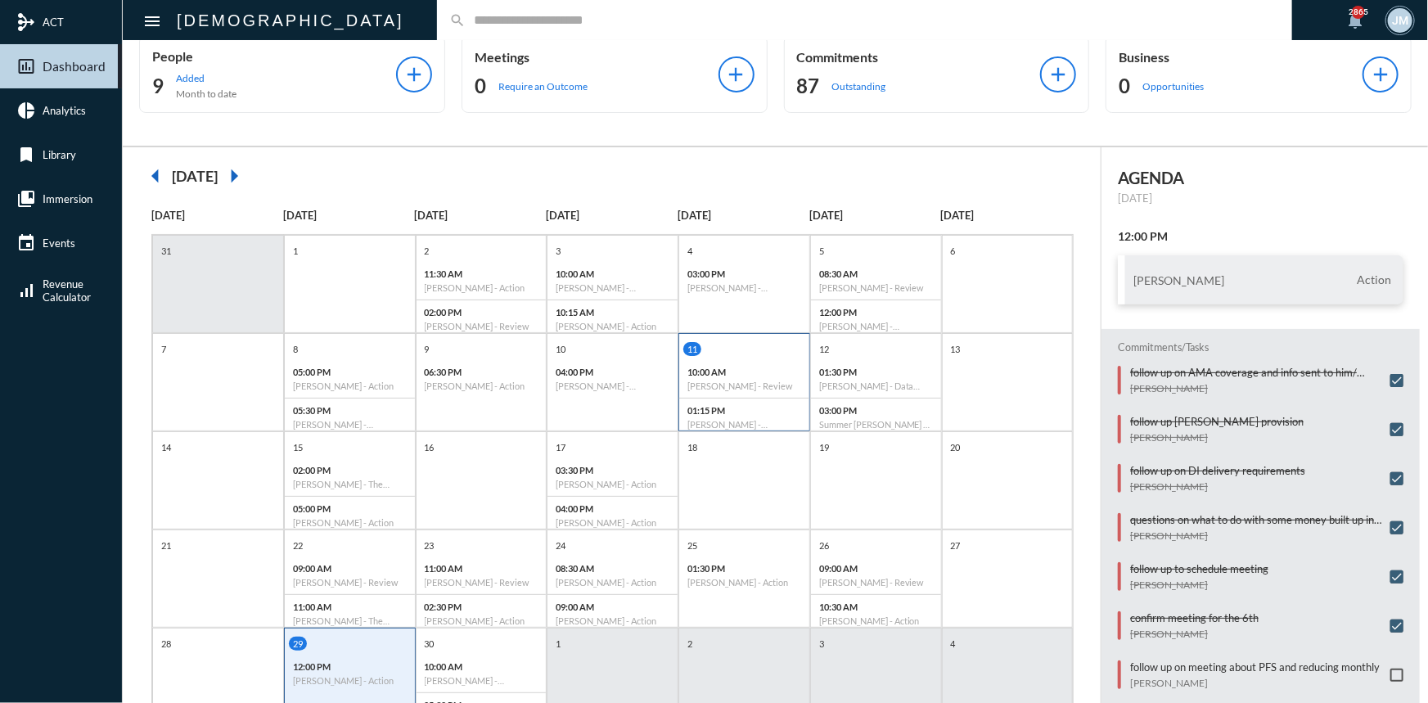
scroll to position [0, 0]
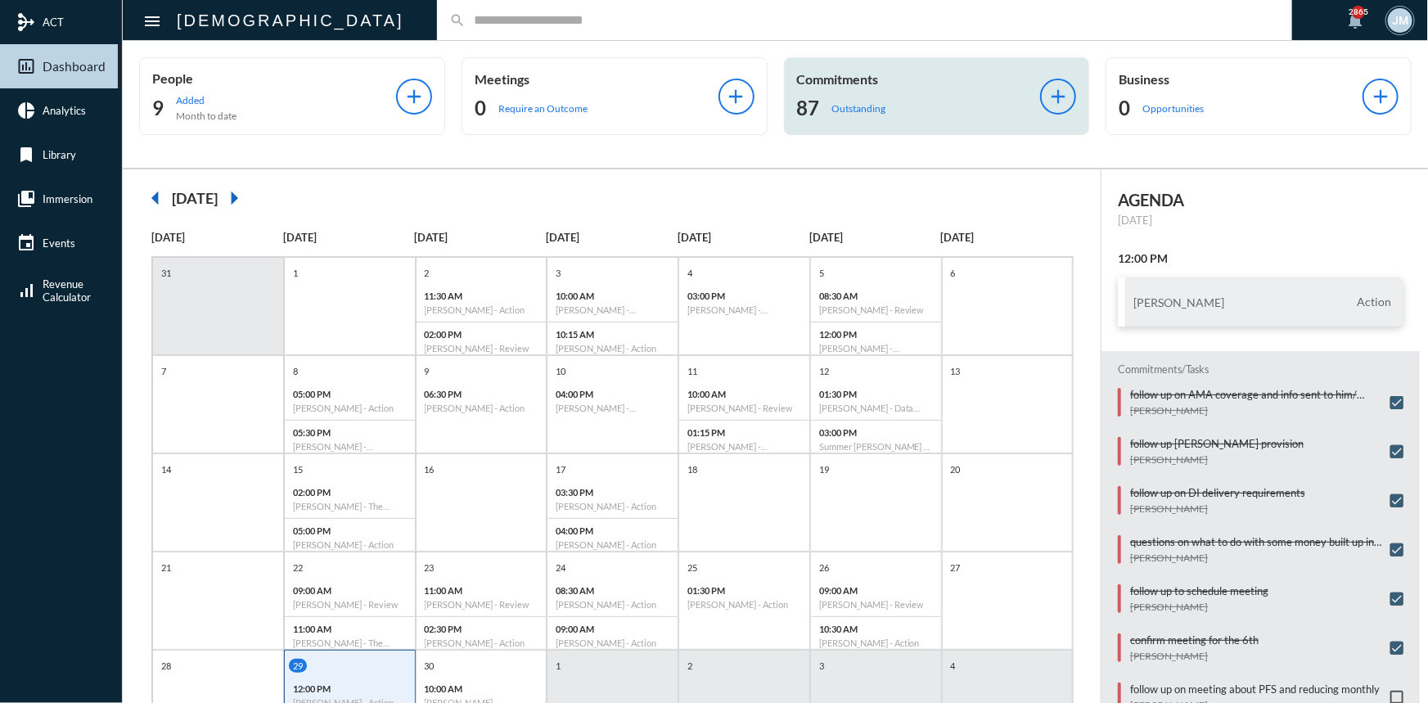
click at [817, 80] on p "Commitments" at bounding box center [919, 79] width 244 height 16
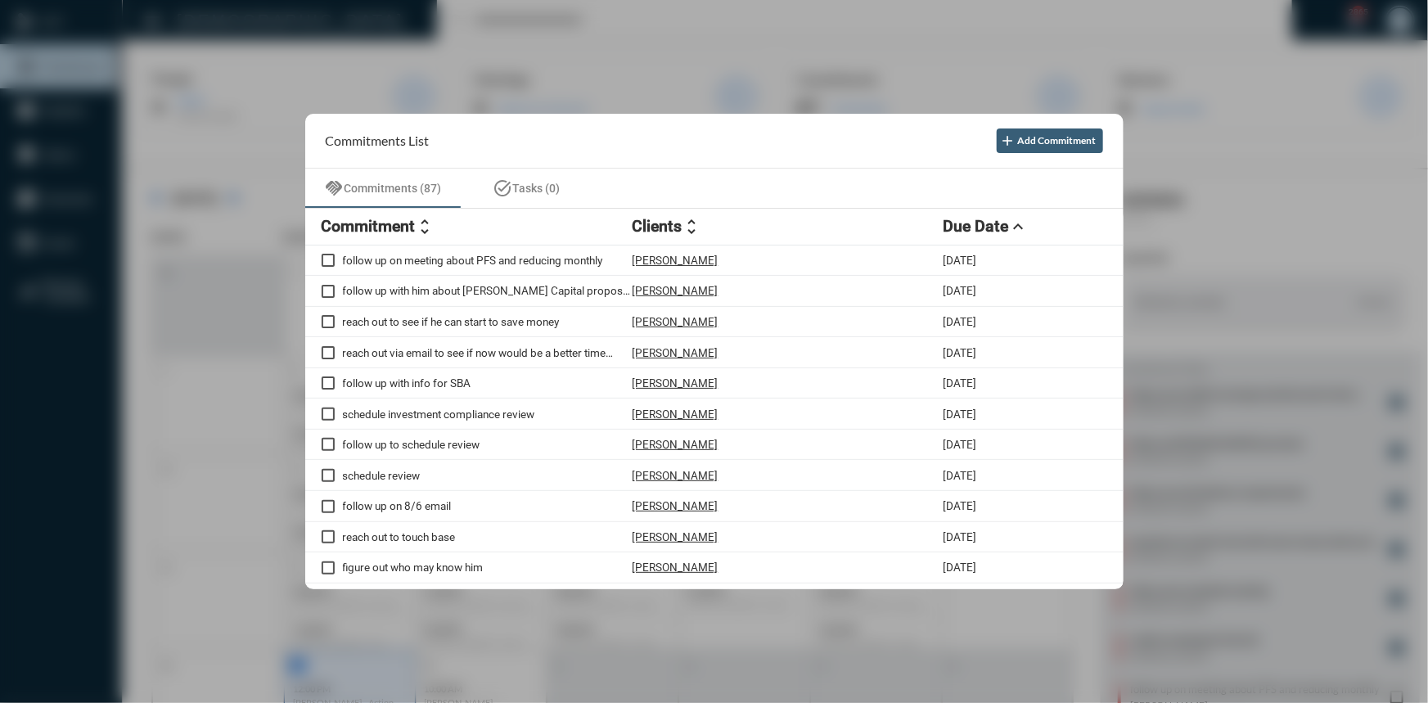
click at [665, 69] on div at bounding box center [714, 351] width 1428 height 703
